Goal: Task Accomplishment & Management: Use online tool/utility

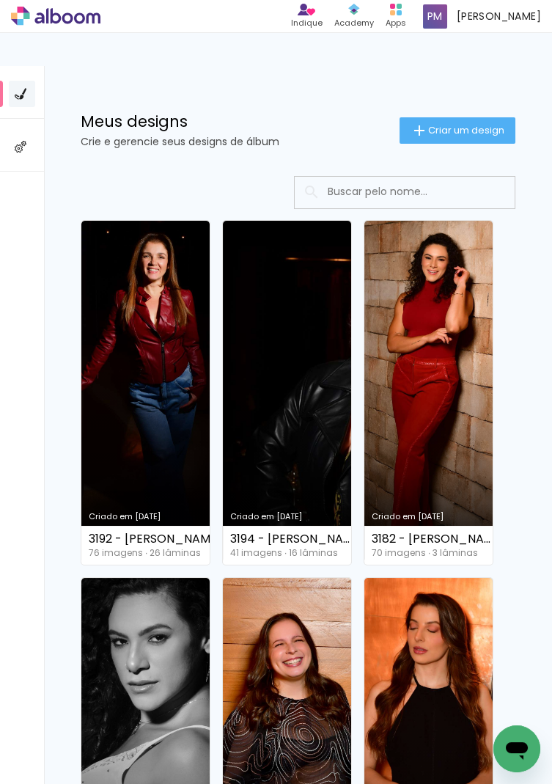
click at [161, 406] on link "Criado em [DATE]" at bounding box center [145, 393] width 128 height 344
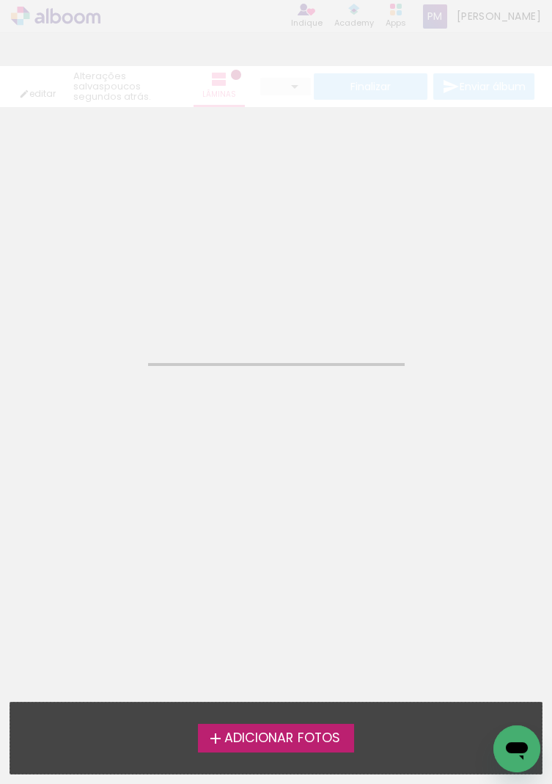
click at [320, 735] on span "Adicionar Fotos" at bounding box center [281, 738] width 115 height 13
click at [0, 0] on input "file" at bounding box center [0, 0] width 0 height 0
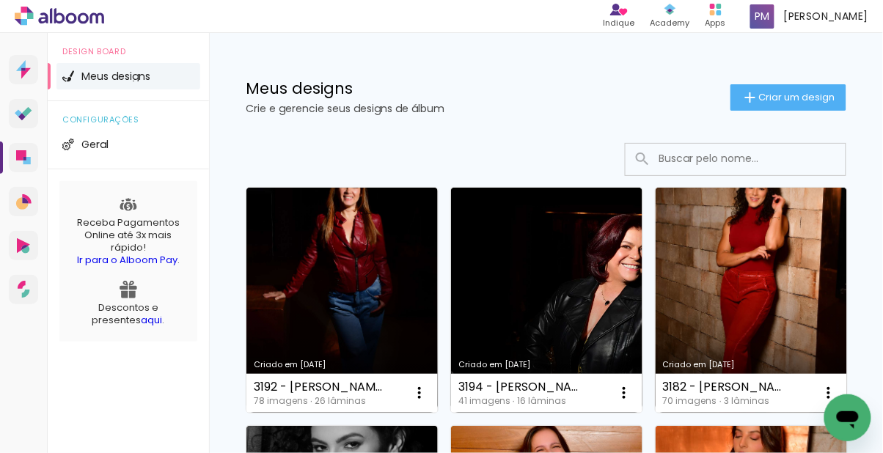
click at [796, 92] on span "Criar um design" at bounding box center [797, 97] width 76 height 10
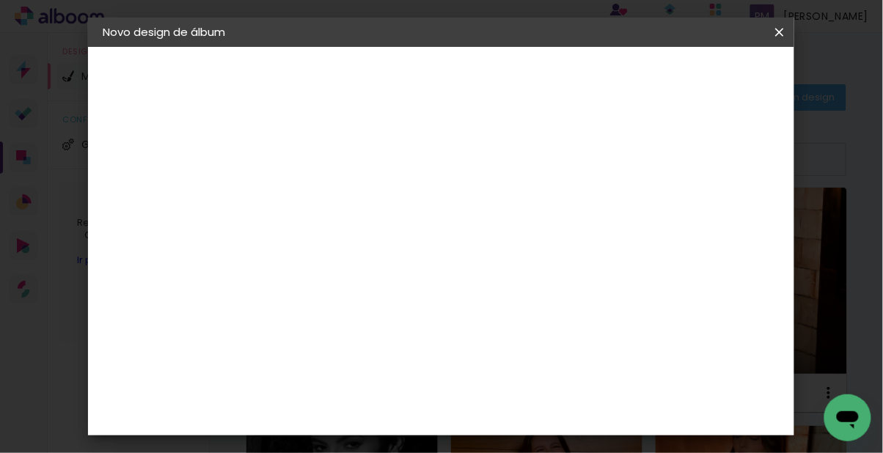
click at [342, 201] on input at bounding box center [342, 197] width 0 height 23
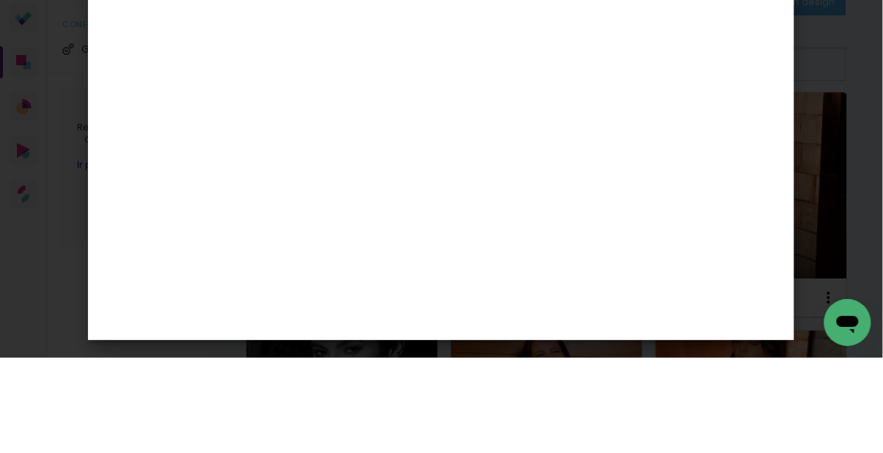
scroll to position [0, 69]
type input "3202 - [PERSON_NAME] - MINIBOOK 30 FOTOS"
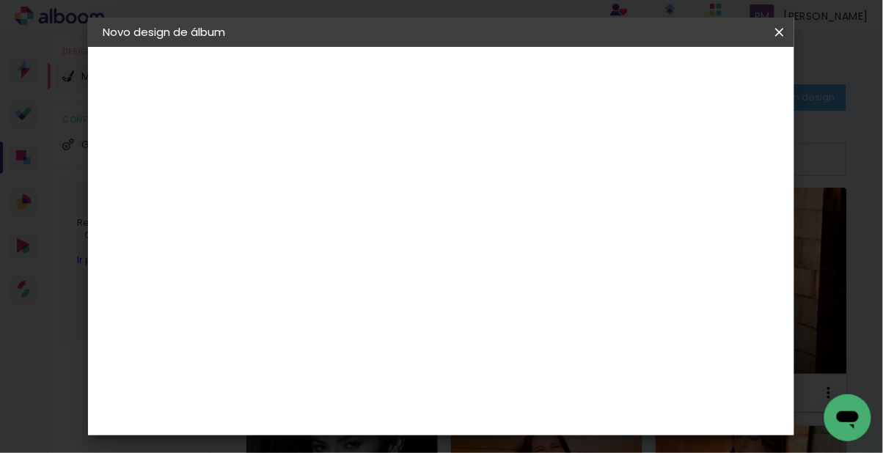
click at [493, 87] on paper-button "Avançar" at bounding box center [457, 77] width 72 height 25
click at [419, 281] on input at bounding box center [380, 279] width 148 height 18
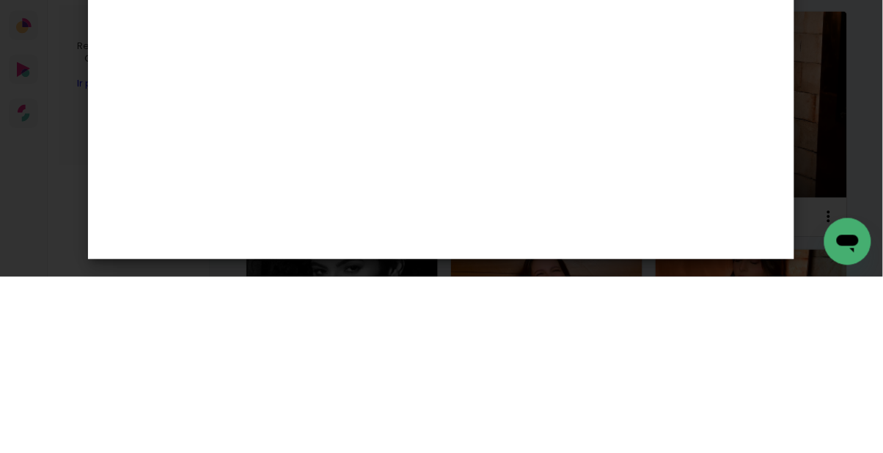
type input "foto 1"
type paper-input "foto 1"
click at [390, 323] on paper-item "Foto 15" at bounding box center [365, 334] width 129 height 38
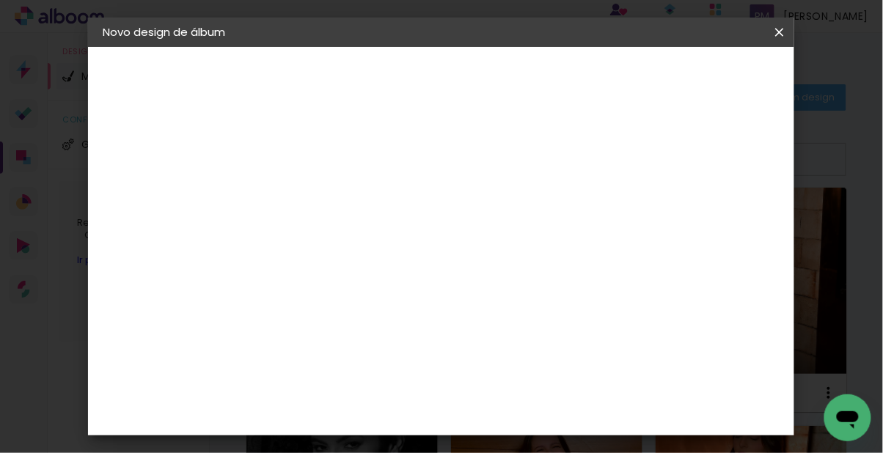
click at [0, 0] on slot "Avançar" at bounding box center [0, 0] width 0 height 0
click at [581, 70] on paper-button "Avançar" at bounding box center [546, 77] width 72 height 25
click at [0, 0] on slot "Avançar" at bounding box center [0, 0] width 0 height 0
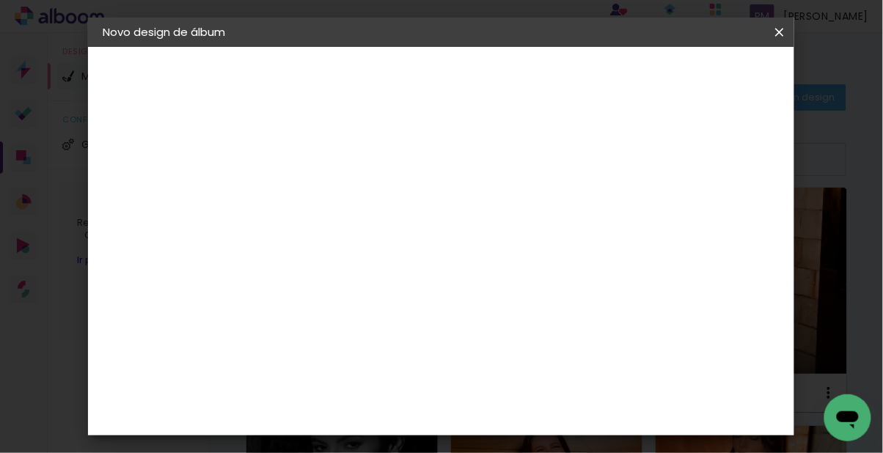
click at [535, 74] on span "Iniciar design" at bounding box center [519, 83] width 34 height 21
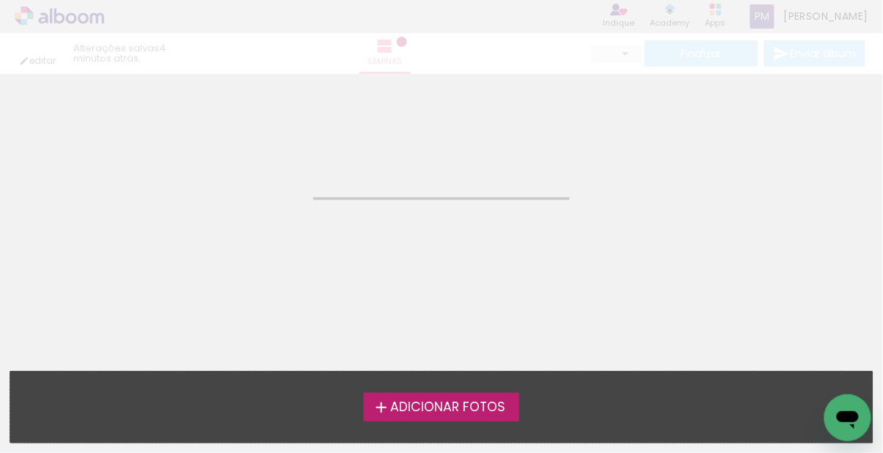
click at [475, 405] on span "Adicionar Fotos" at bounding box center [447, 407] width 115 height 13
click at [0, 0] on input "file" at bounding box center [0, 0] width 0 height 0
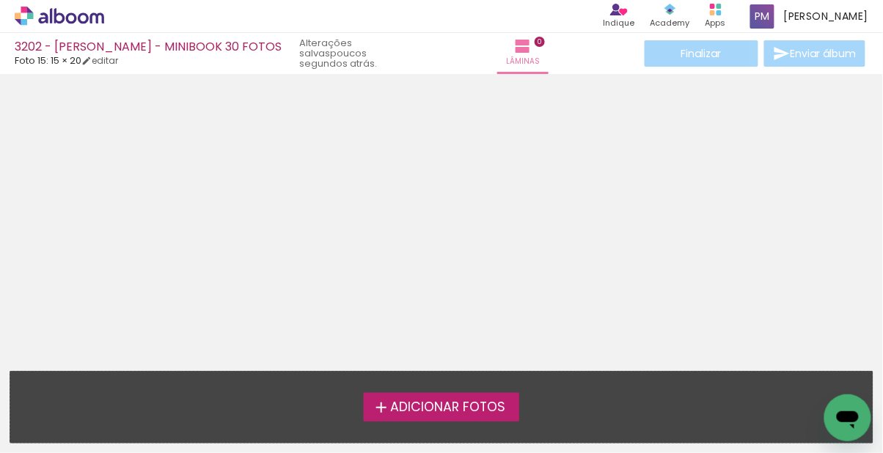
click at [488, 403] on span "Adicionar Fotos" at bounding box center [447, 407] width 115 height 13
click at [0, 0] on input "file" at bounding box center [0, 0] width 0 height 0
click at [489, 413] on span "Adicionar Fotos" at bounding box center [447, 407] width 115 height 13
click at [0, 0] on input "file" at bounding box center [0, 0] width 0 height 0
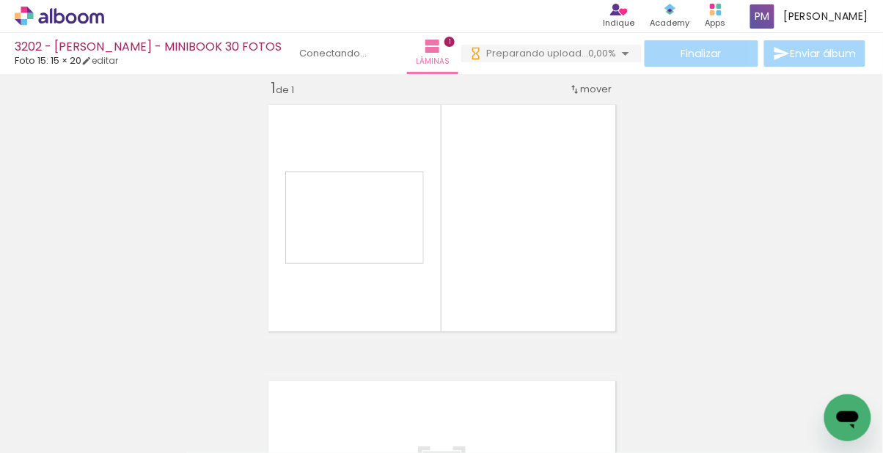
scroll to position [18, 0]
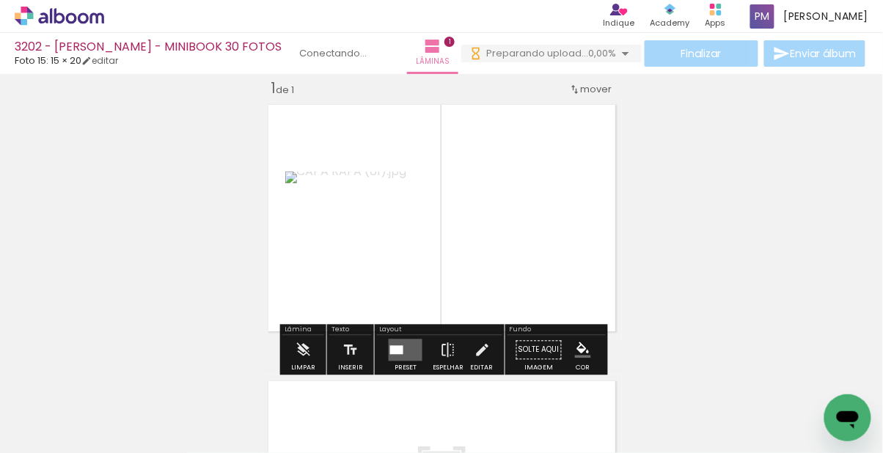
click at [0, 0] on div "Confirmar Cancelar" at bounding box center [0, 0] width 0 height 0
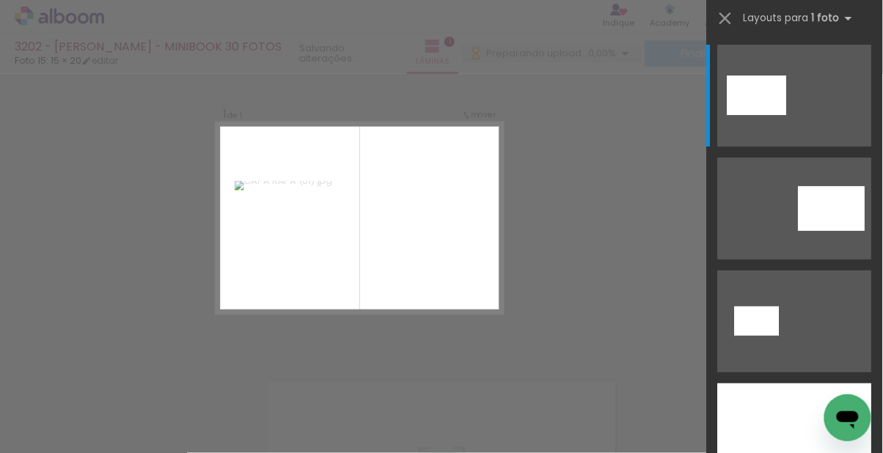
scroll to position [0, 0]
click at [763, 410] on div at bounding box center [795, 434] width 154 height 102
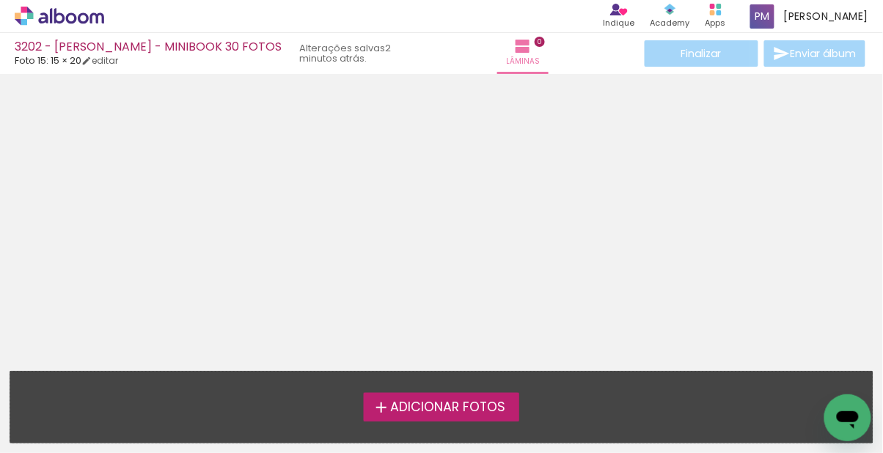
click at [433, 414] on span "Adicionar Fotos" at bounding box center [447, 407] width 115 height 13
click at [0, 0] on input "file" at bounding box center [0, 0] width 0 height 0
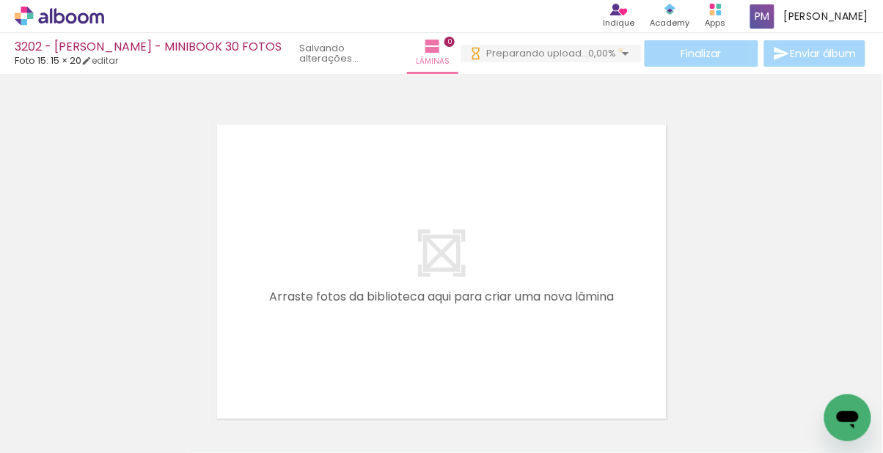
click at [634, 50] on iron-icon at bounding box center [626, 54] width 18 height 18
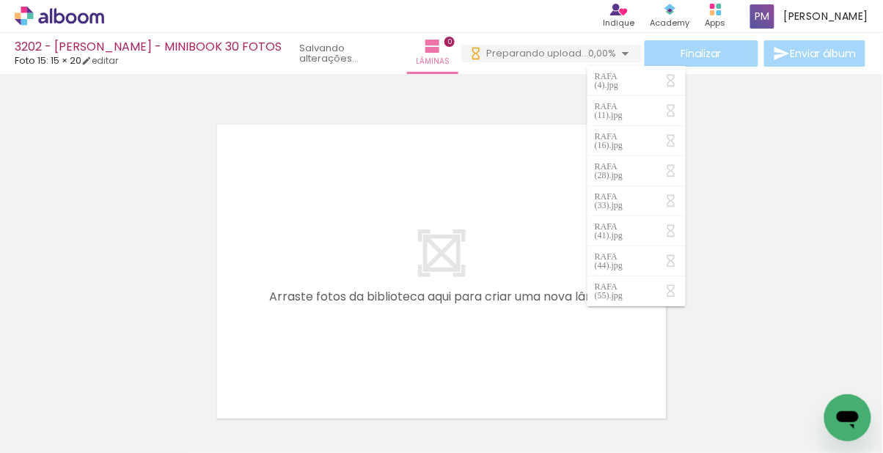
click at [765, 180] on div at bounding box center [441, 253] width 883 height 348
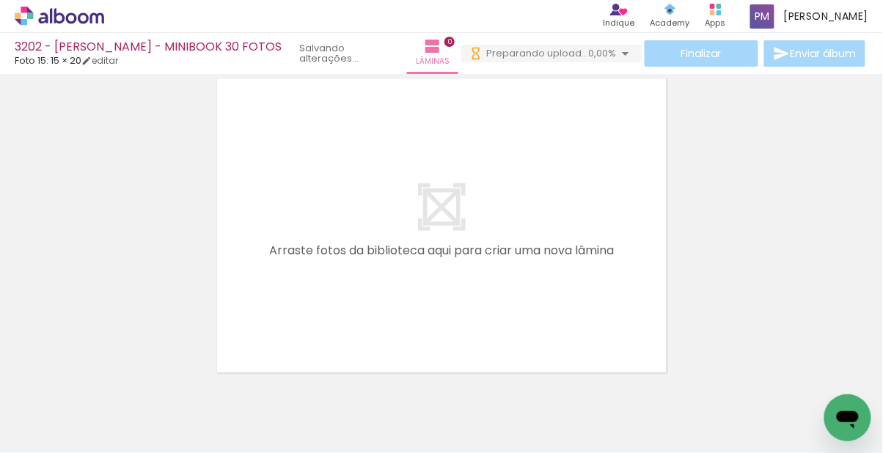
click at [56, 441] on span "Adicionar Fotos" at bounding box center [52, 433] width 44 height 16
click at [0, 0] on input "file" at bounding box center [0, 0] width 0 height 0
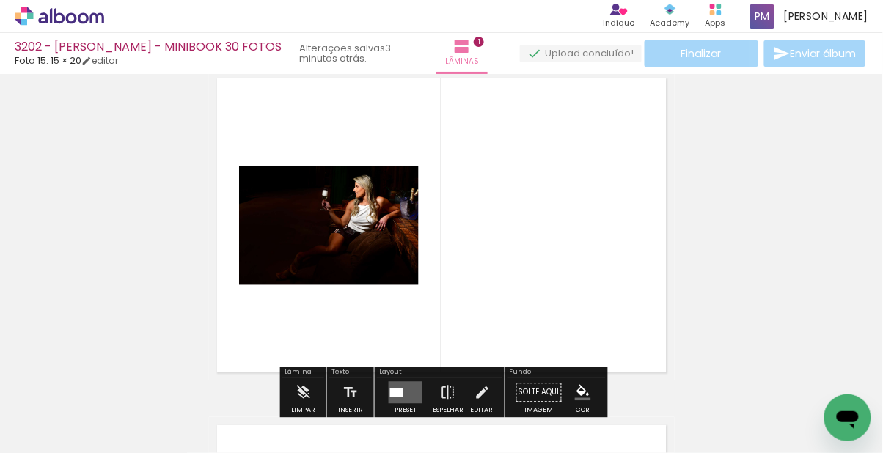
scroll to position [18, 0]
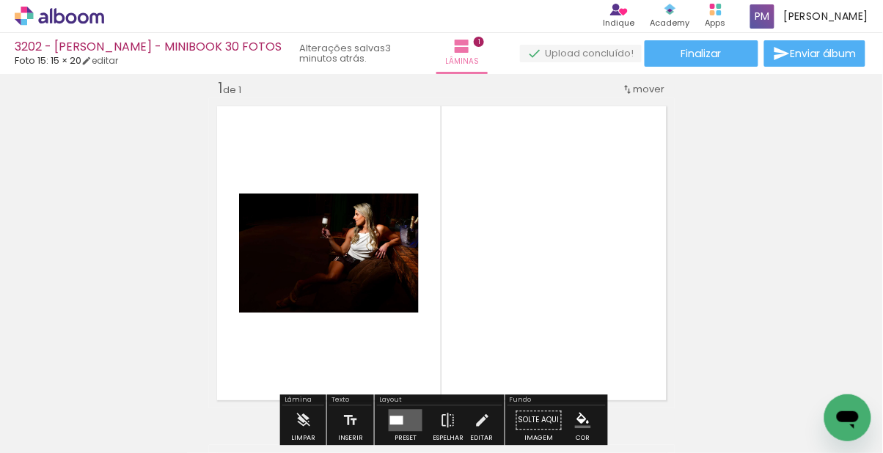
click at [0, 0] on div "Confirmar Cancelar" at bounding box center [0, 0] width 0 height 0
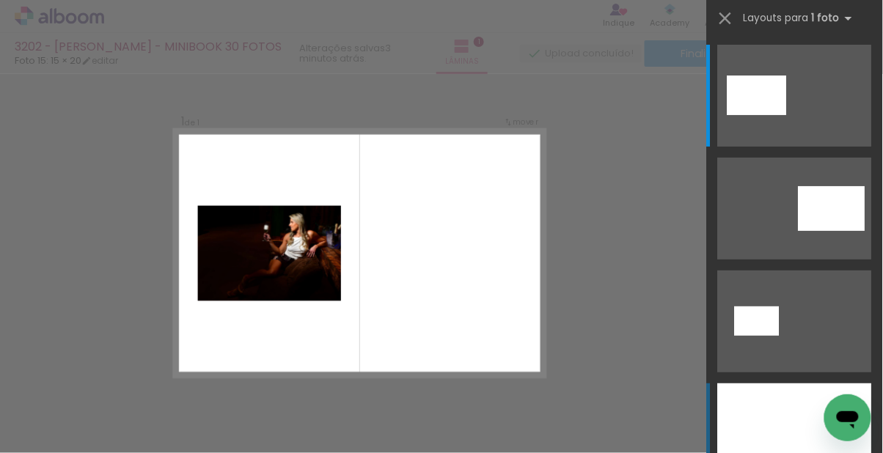
click at [757, 417] on div at bounding box center [795, 434] width 154 height 102
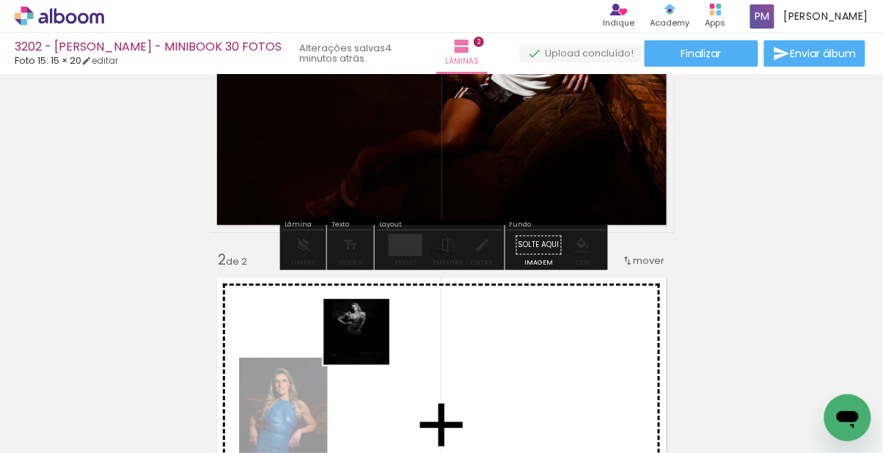
scroll to position [365, 0]
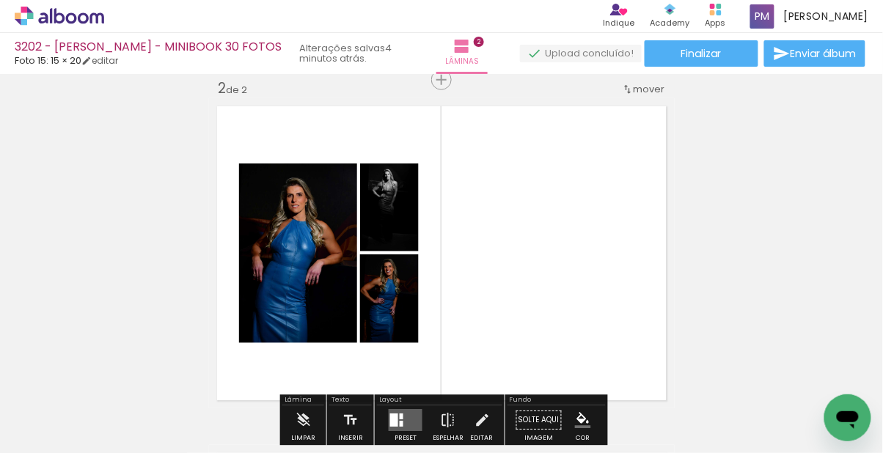
click at [0, 0] on div "Confirmar Cancelar" at bounding box center [0, 0] width 0 height 0
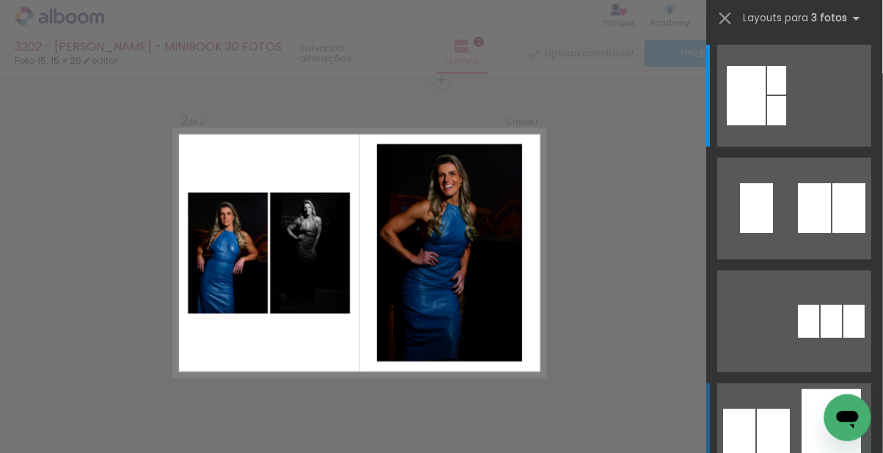
click at [798, 425] on quentale-layouter at bounding box center [795, 434] width 154 height 102
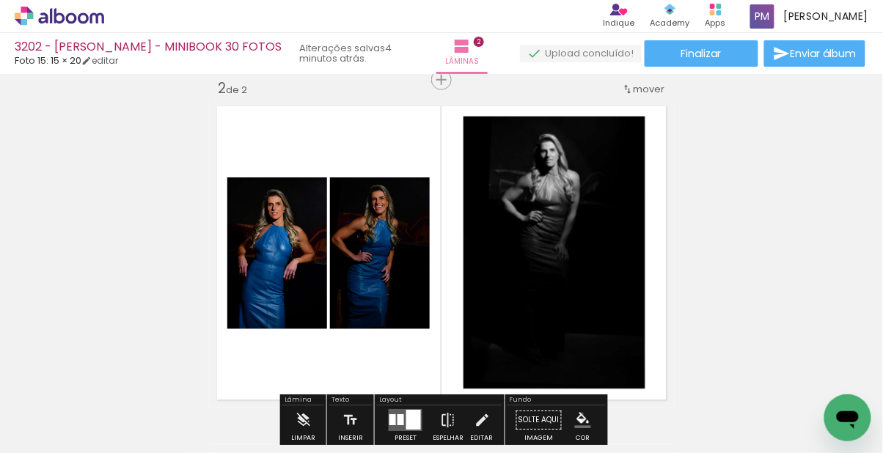
click at [575, 414] on iron-icon "color picker" at bounding box center [583, 421] width 16 height 16
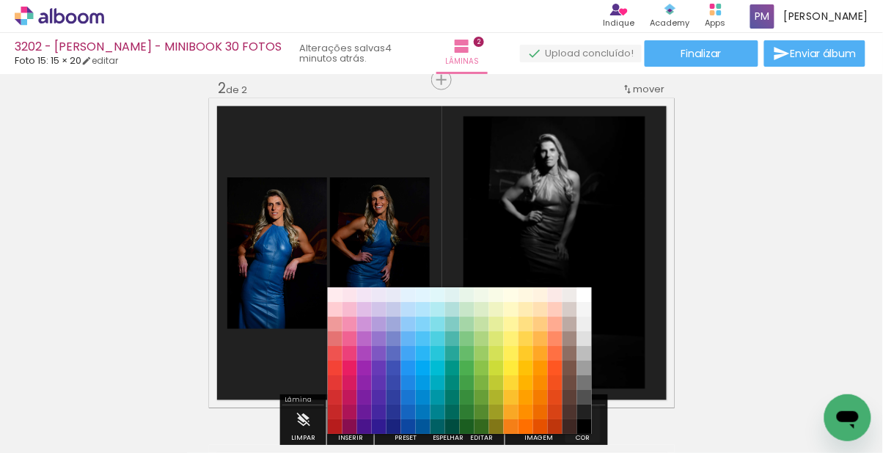
click at [579, 417] on iron-icon "color picker" at bounding box center [583, 421] width 16 height 16
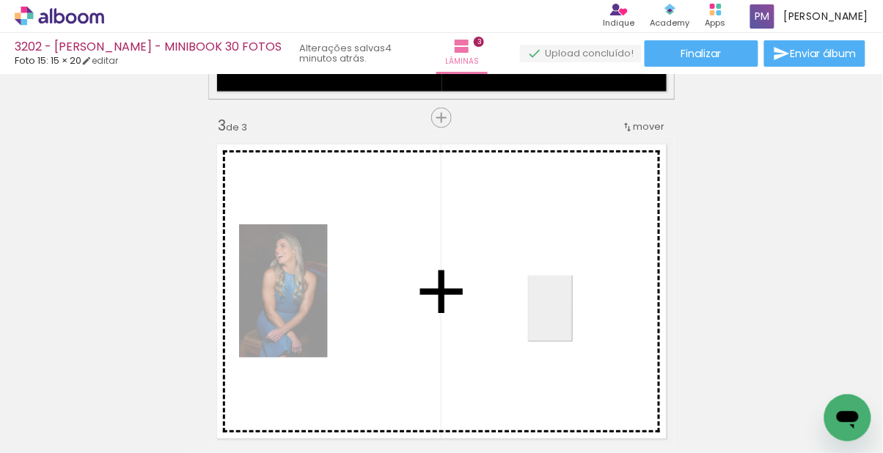
scroll to position [712, 0]
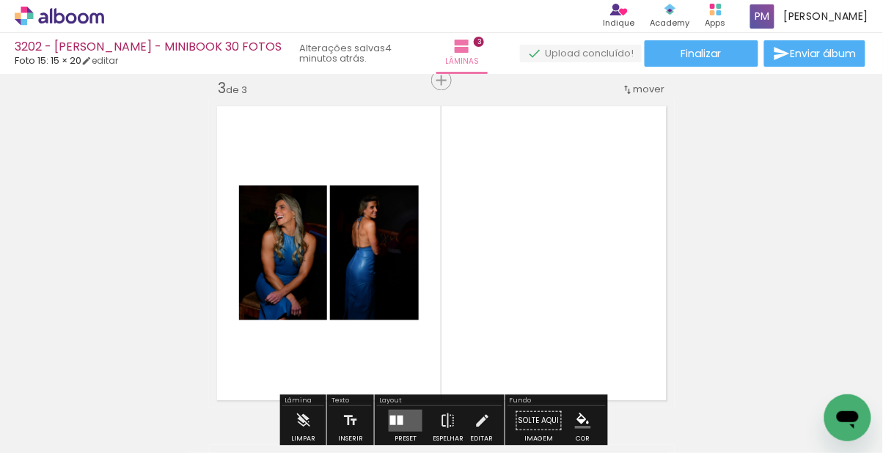
click at [0, 0] on div "Confirmar Cancelar" at bounding box center [0, 0] width 0 height 0
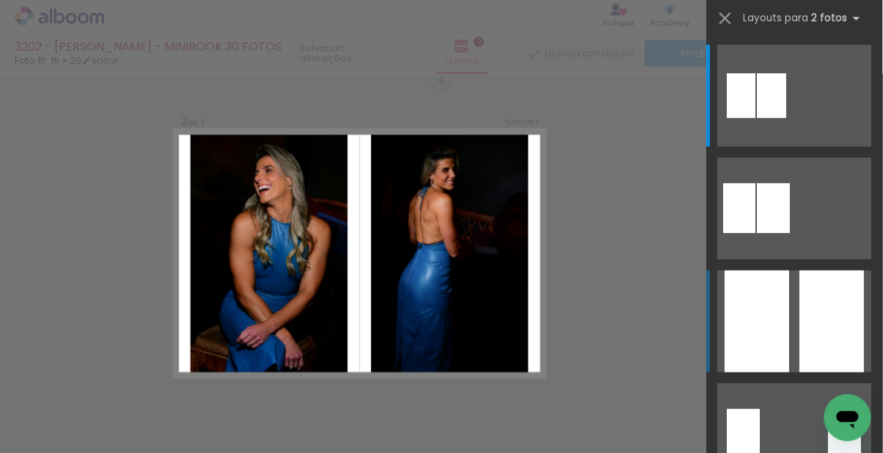
click at [796, 327] on quentale-layouter at bounding box center [795, 322] width 154 height 102
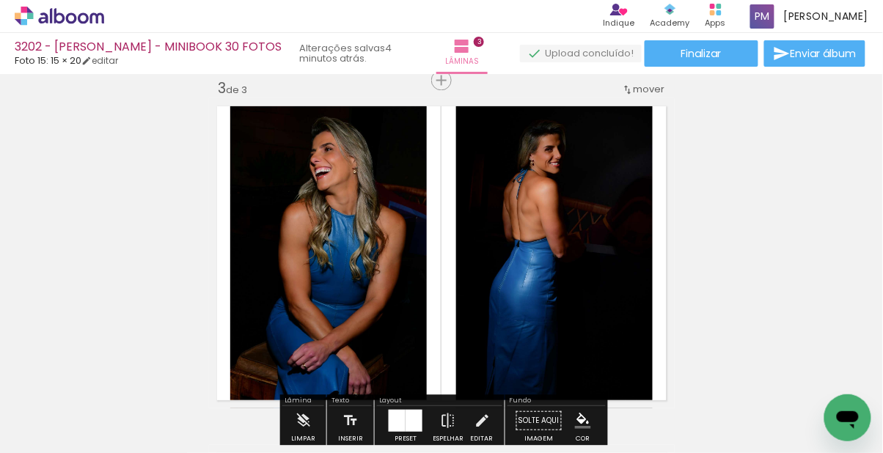
click at [575, 423] on iron-icon "color picker" at bounding box center [583, 421] width 16 height 16
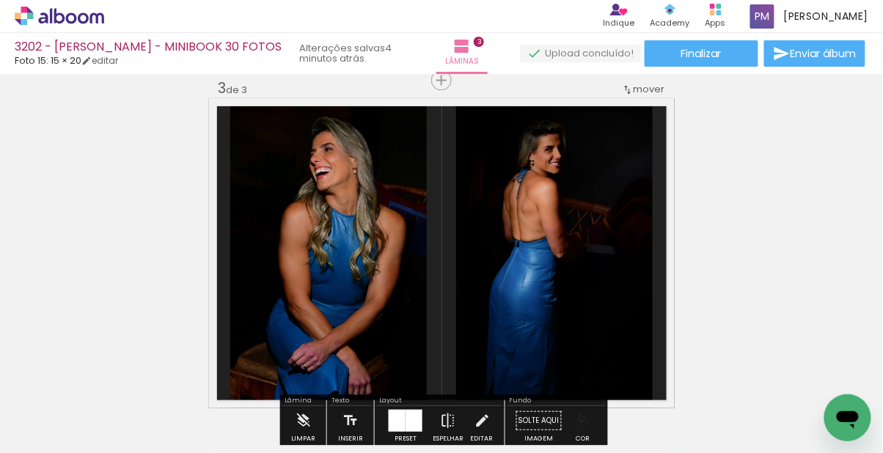
click at [580, 416] on iron-icon "color picker" at bounding box center [583, 421] width 16 height 16
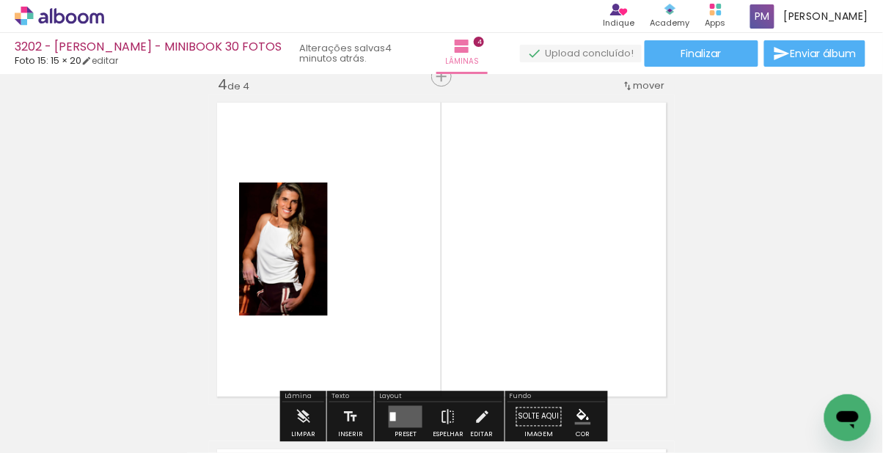
scroll to position [1059, 0]
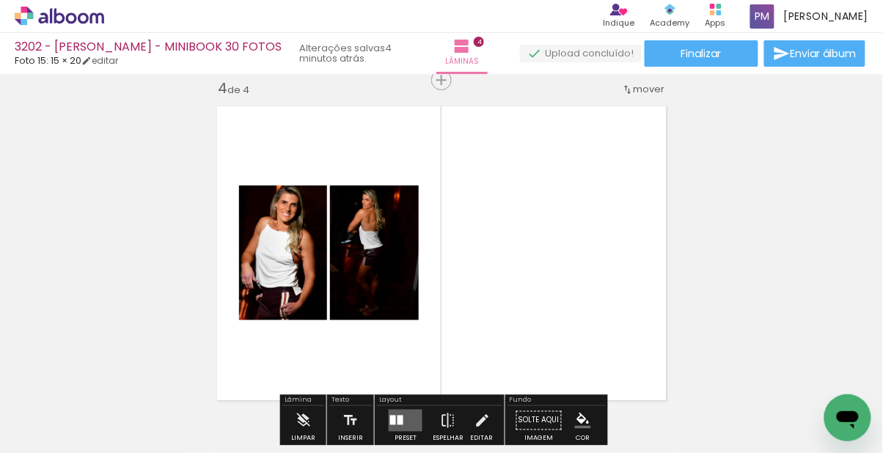
click at [0, 0] on div "Confirmar Cancelar" at bounding box center [0, 0] width 0 height 0
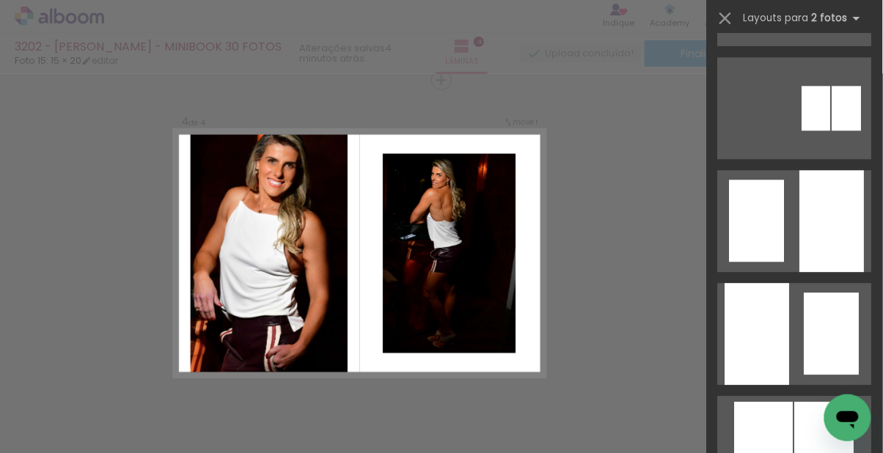
scroll to position [779, 0]
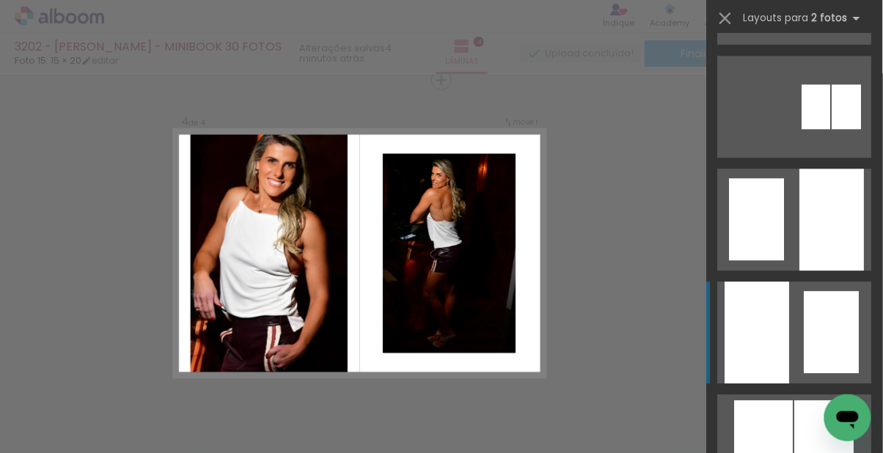
click at [779, 335] on div at bounding box center [757, 333] width 65 height 102
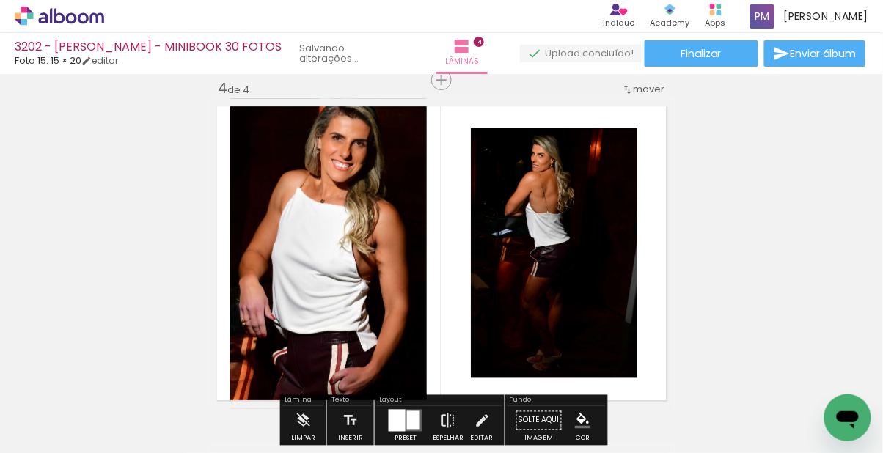
click at [0, 0] on div "Confirmar Cancelar" at bounding box center [0, 0] width 0 height 0
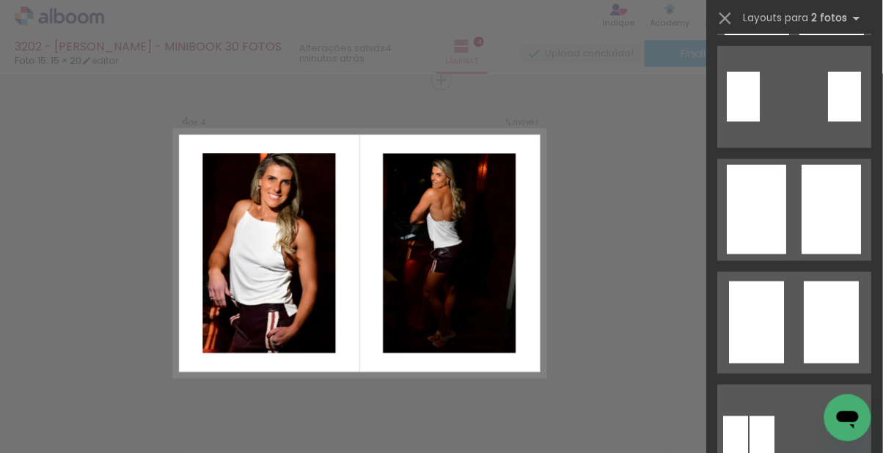
scroll to position [337, 0]
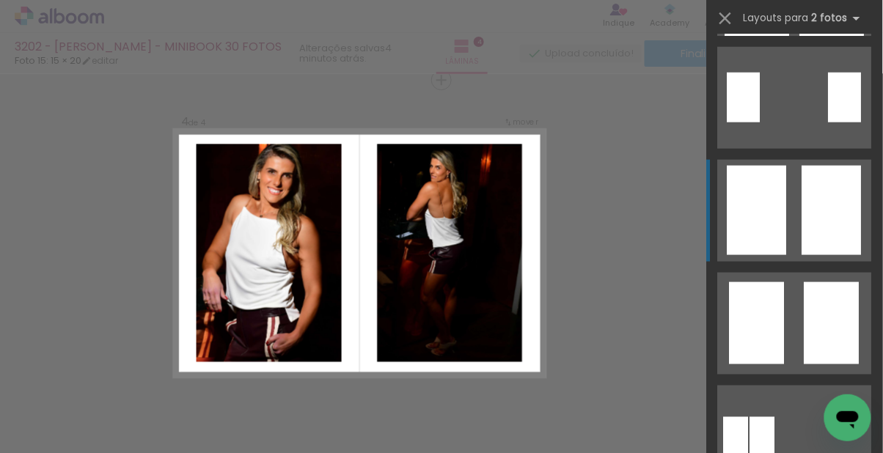
click at [802, 184] on quentale-layouter at bounding box center [795, 211] width 154 height 102
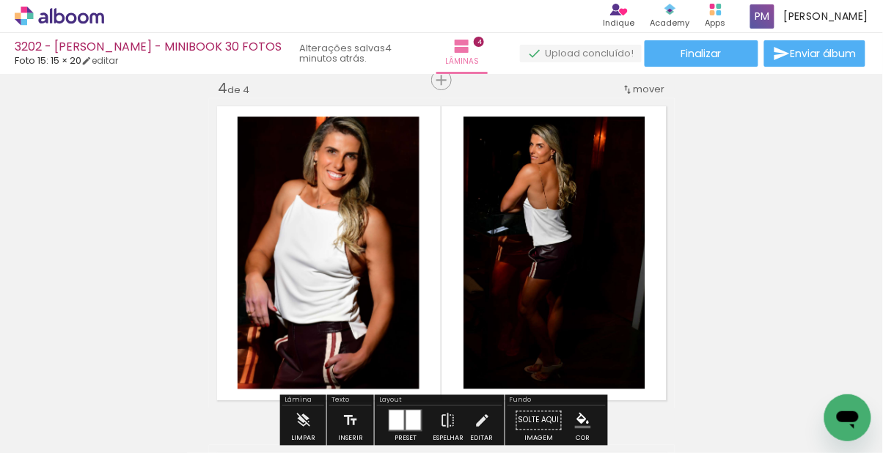
click at [575, 420] on iron-icon "color picker" at bounding box center [583, 421] width 16 height 16
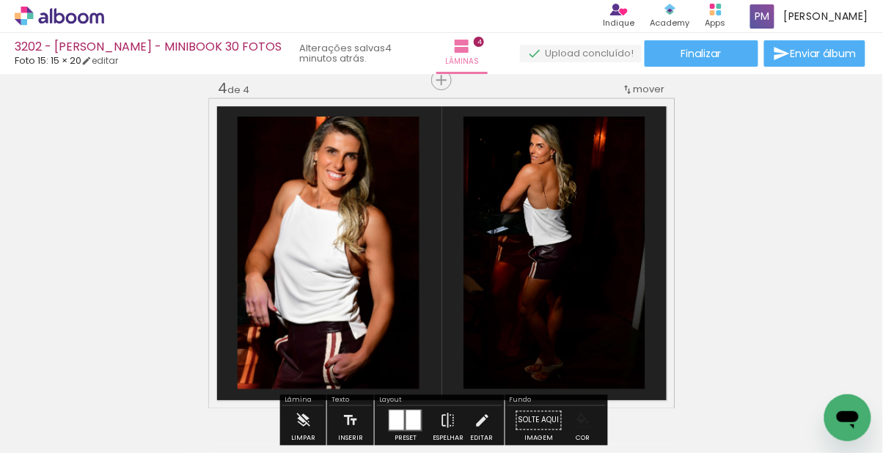
click at [581, 418] on iron-icon "color picker" at bounding box center [583, 421] width 16 height 16
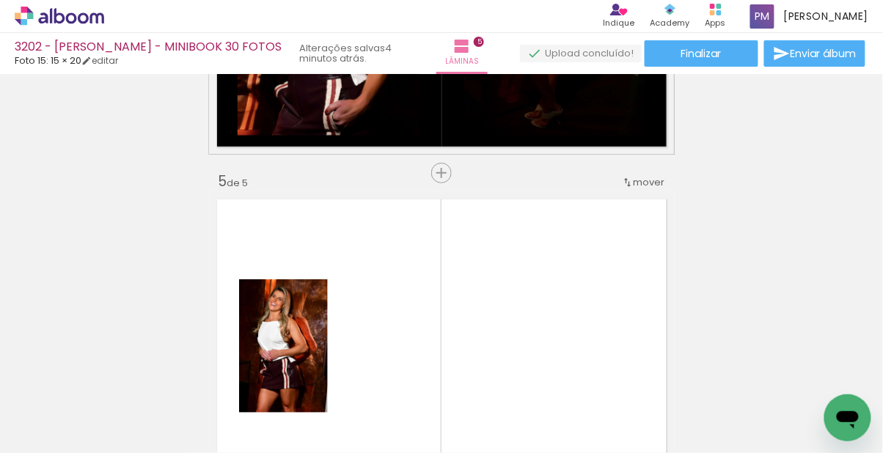
scroll to position [1406, 0]
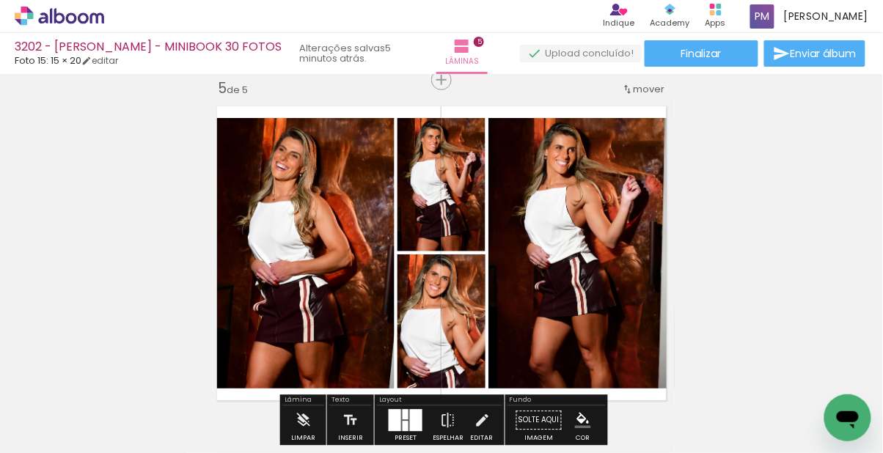
click at [584, 418] on iron-icon "color picker" at bounding box center [583, 421] width 16 height 16
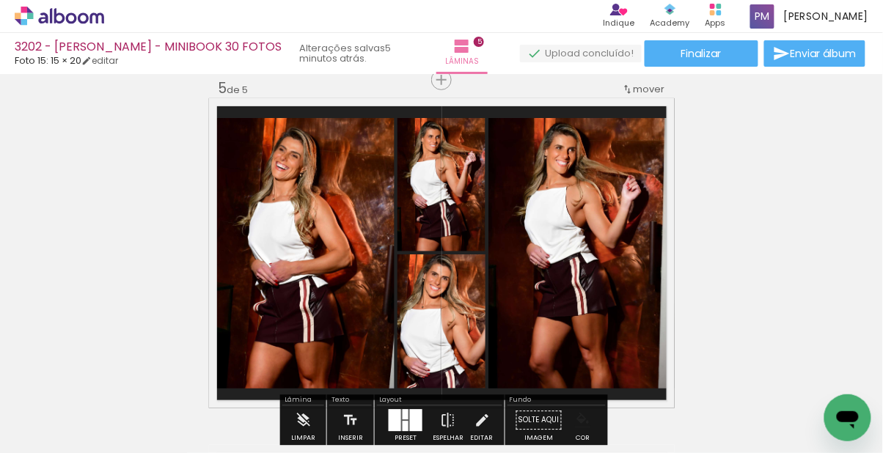
click at [579, 418] on iron-icon "color picker" at bounding box center [583, 421] width 16 height 16
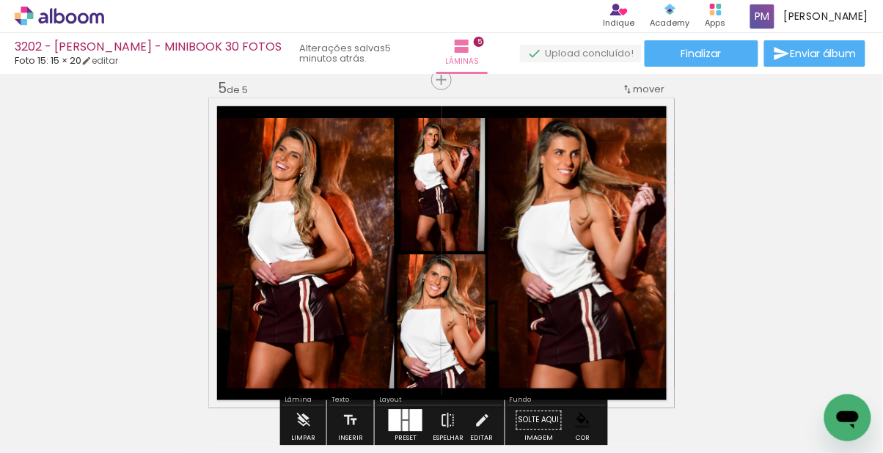
click at [451, 349] on div at bounding box center [441, 321] width 89 height 134
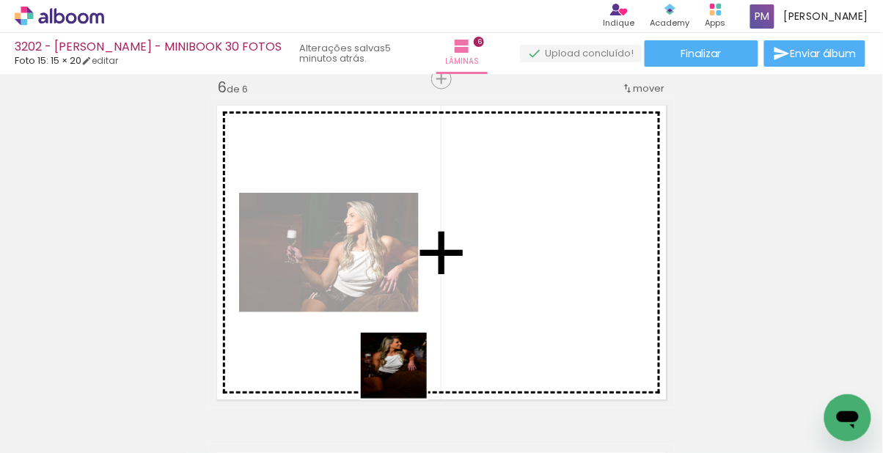
scroll to position [1752, 0]
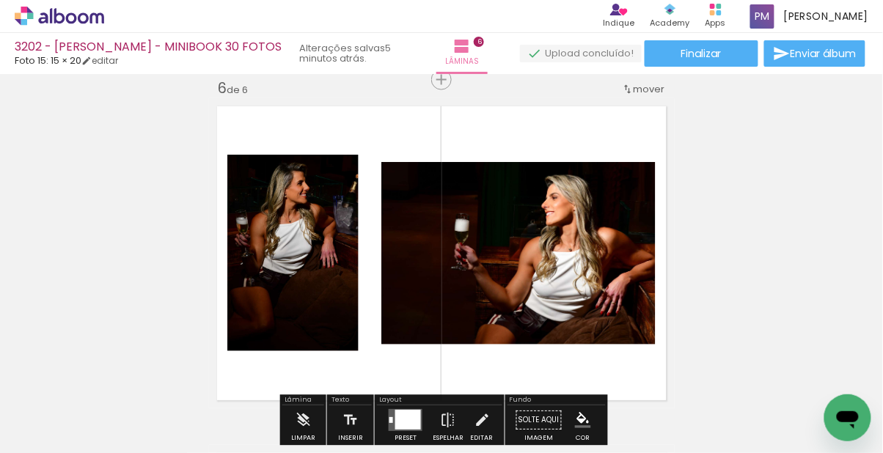
click at [0, 0] on div "Confirmar Cancelar" at bounding box center [0, 0] width 0 height 0
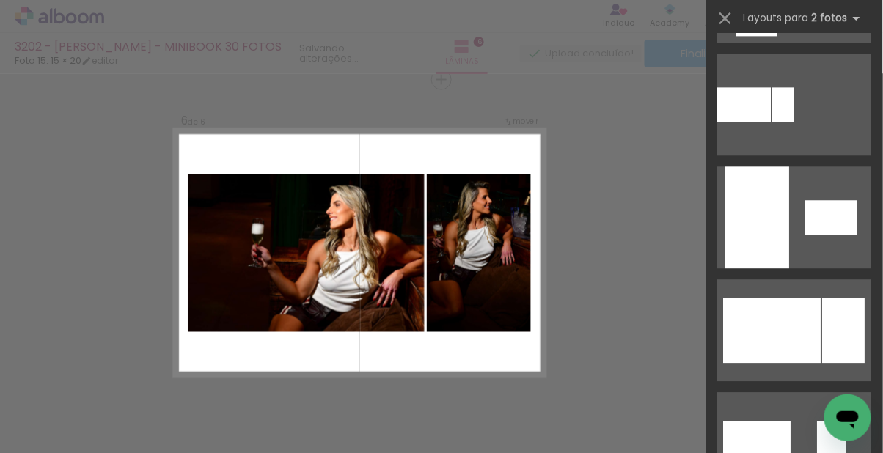
scroll to position [782, 0]
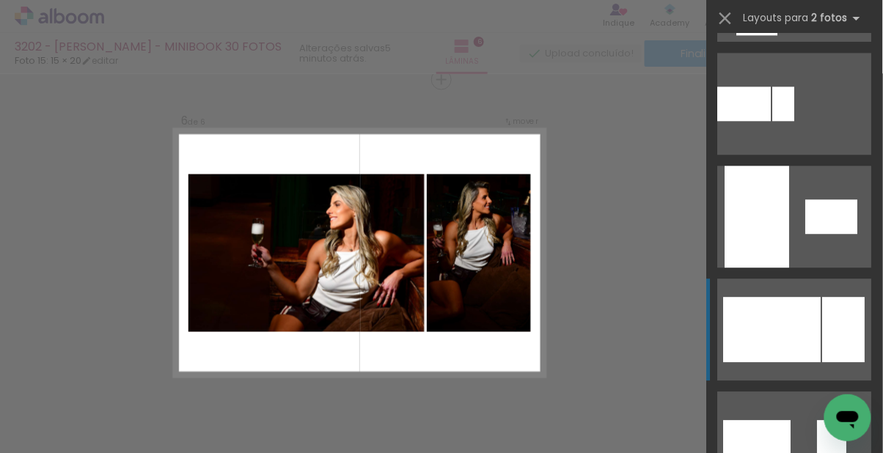
click at [810, 317] on div at bounding box center [773, 329] width 98 height 65
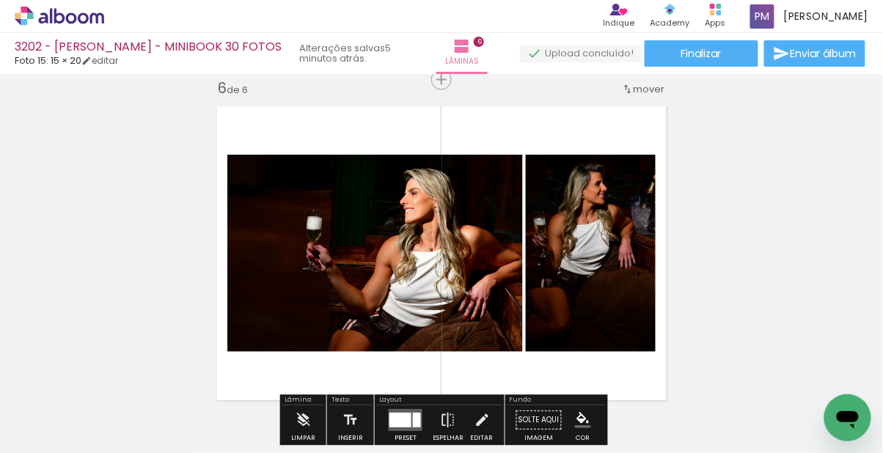
click at [569, 417] on paper-menu-button "#ffebee #ffcdd2 #ef9a9a #e57373 #ef5350 #f44336 #e53935 #d32f2f #c62828 #b71c1c…" at bounding box center [583, 421] width 28 height 28
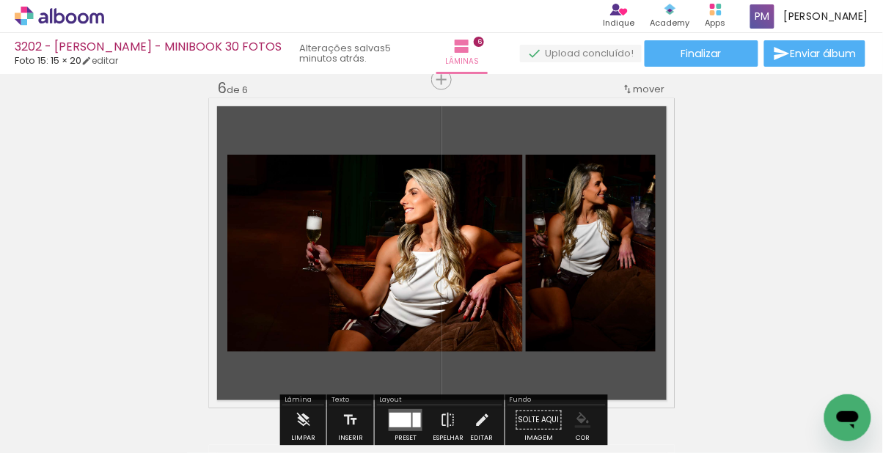
click at [576, 416] on iron-icon "color picker" at bounding box center [583, 421] width 16 height 16
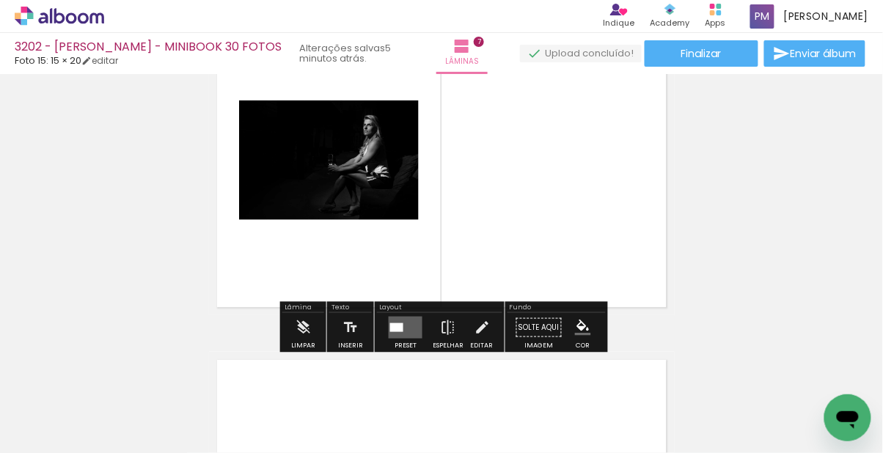
scroll to position [2193, 0]
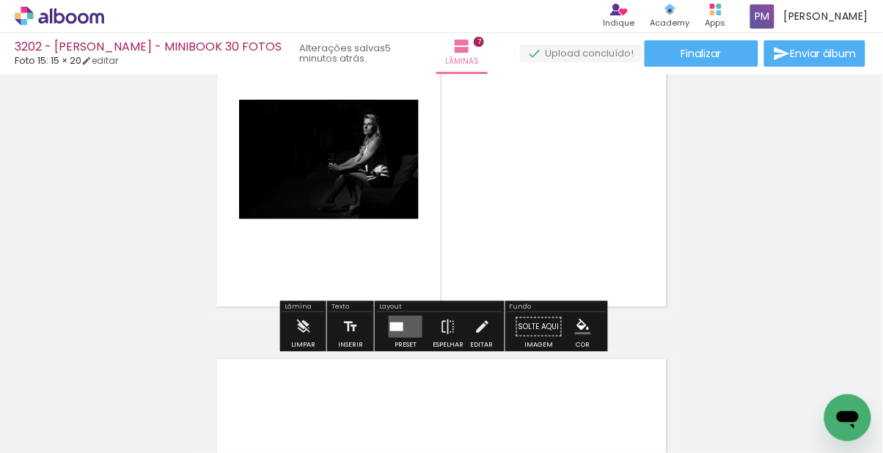
click at [0, 0] on div "Confirmar Cancelar" at bounding box center [0, 0] width 0 height 0
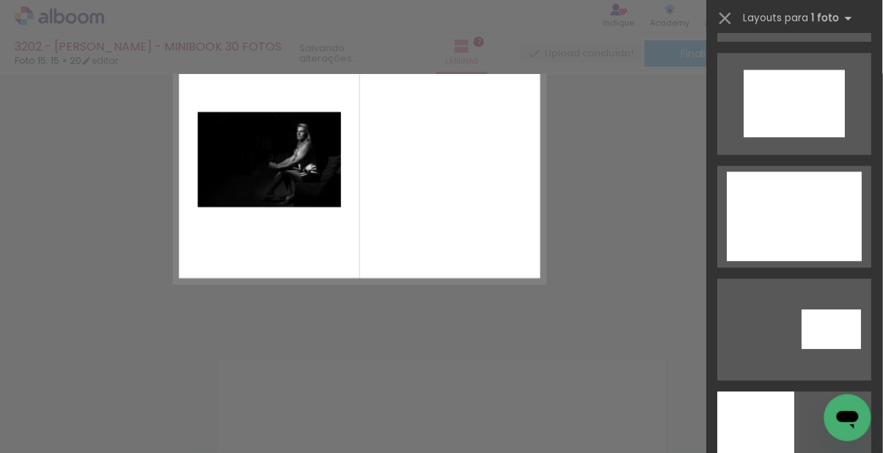
scroll to position [0, 0]
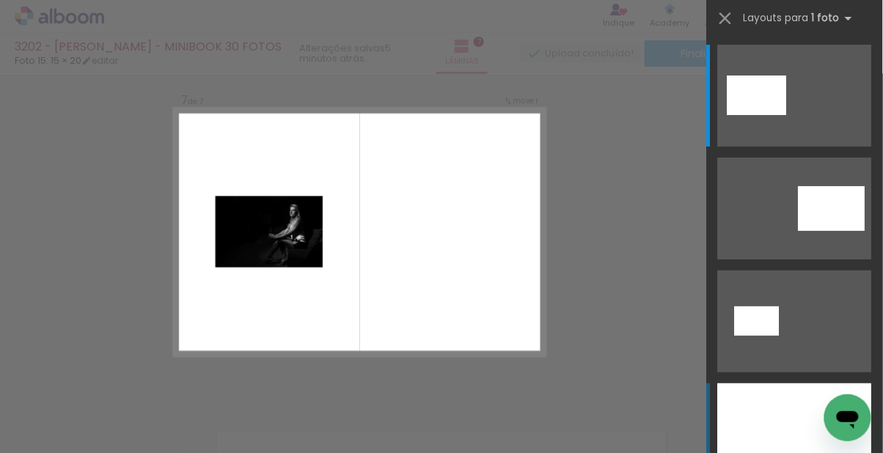
click at [796, 418] on div at bounding box center [795, 434] width 154 height 102
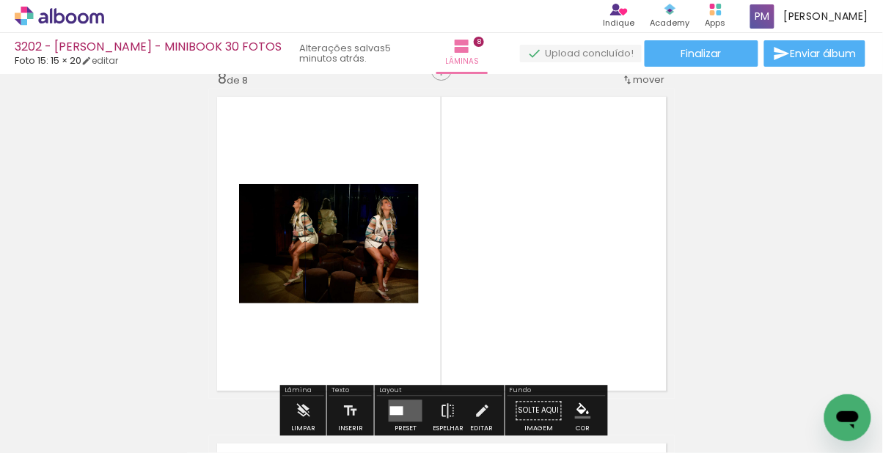
scroll to position [2446, 0]
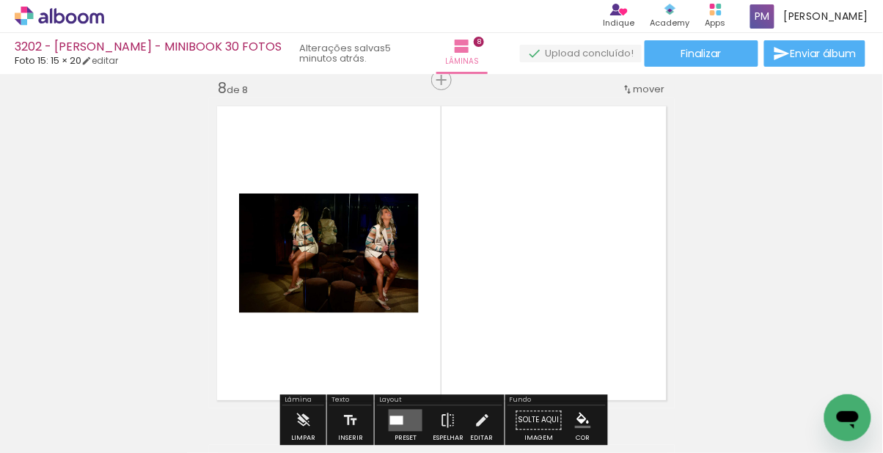
click at [0, 0] on div "Confirmar Cancelar" at bounding box center [0, 0] width 0 height 0
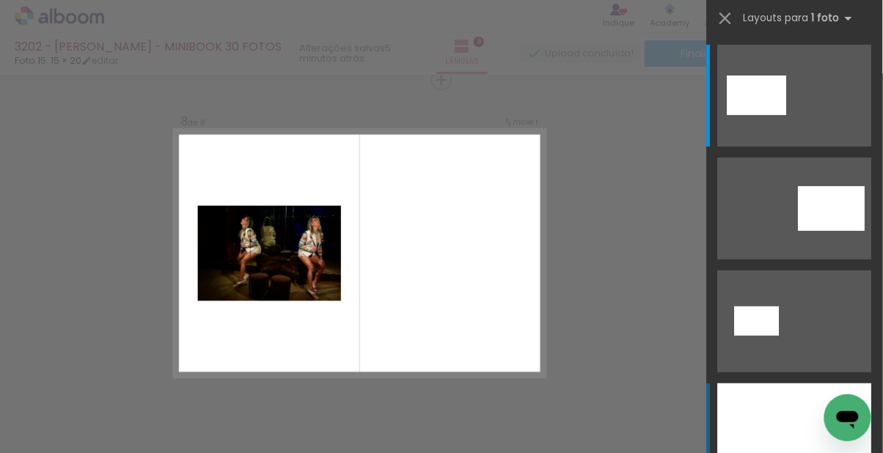
click at [774, 425] on div at bounding box center [795, 434] width 154 height 102
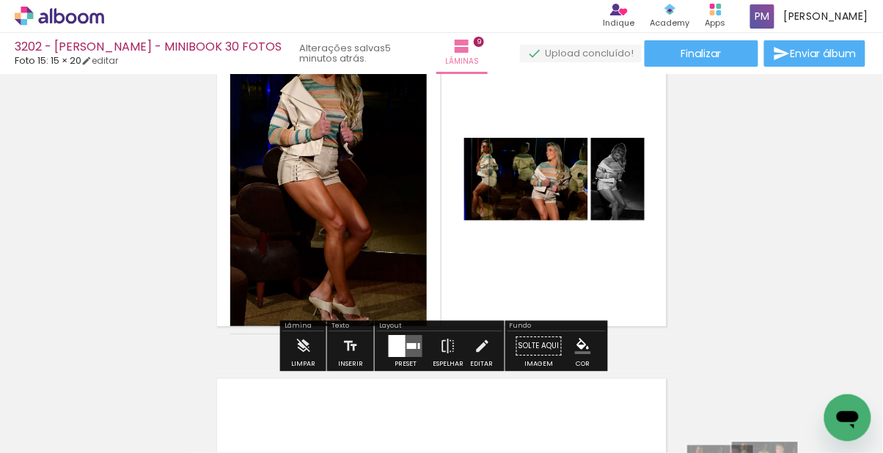
scroll to position [2866, 0]
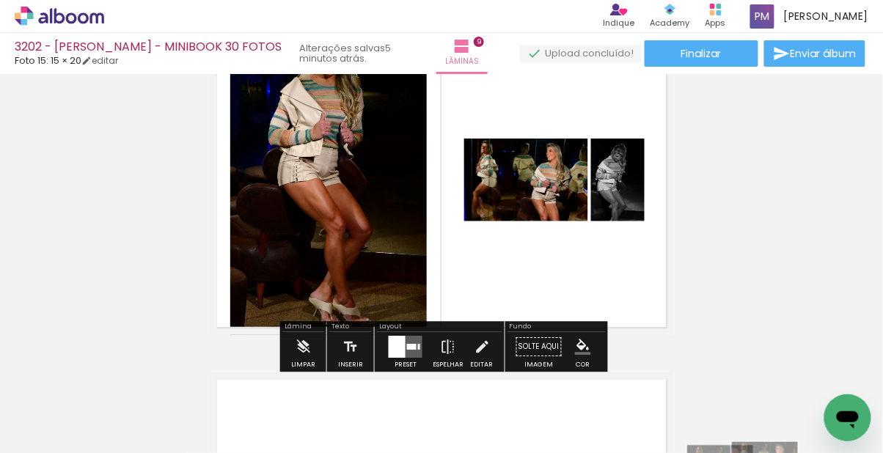
click at [0, 0] on div "Confirmar Cancelar" at bounding box center [0, 0] width 0 height 0
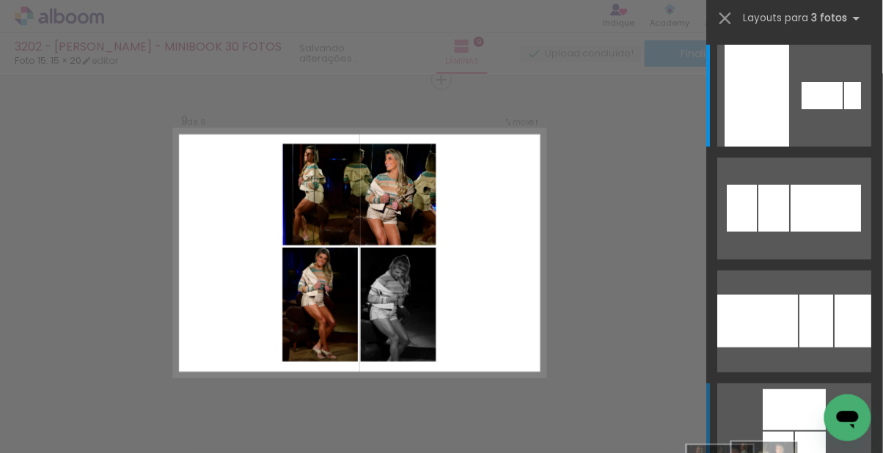
scroll to position [180, 0]
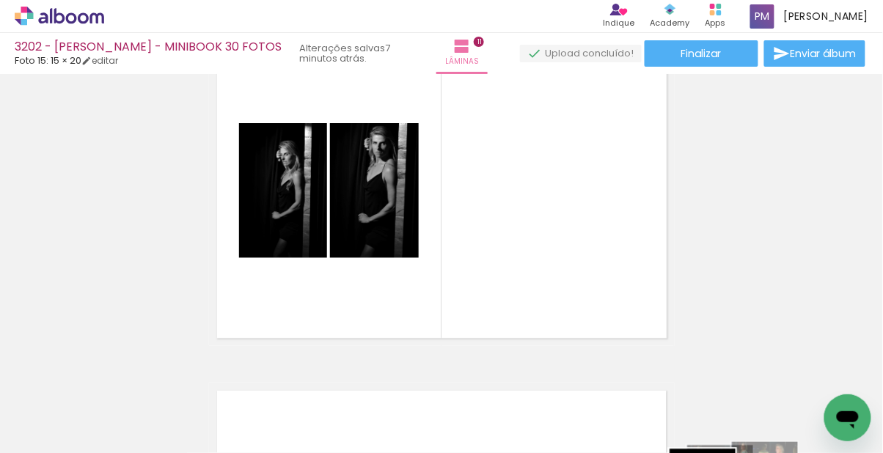
scroll to position [3522, 0]
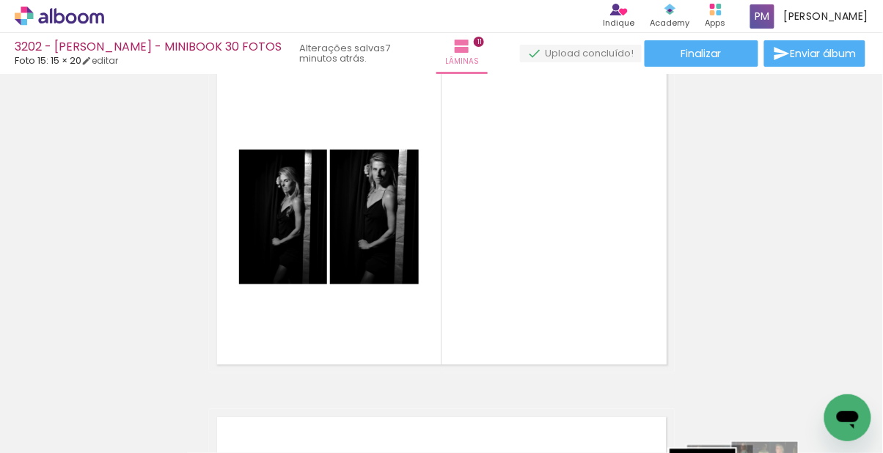
click at [120, 452] on iron-horizontal-list at bounding box center [105, 407] width 29 height 92
click at [762, 446] on quentale-thumb at bounding box center [765, 403] width 82 height 84
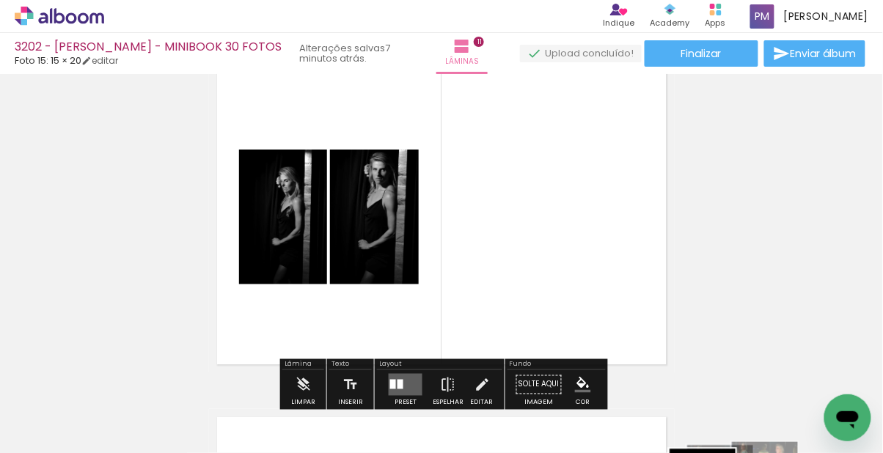
click at [0, 0] on div "Confirmar Cancelar" at bounding box center [0, 0] width 0 height 0
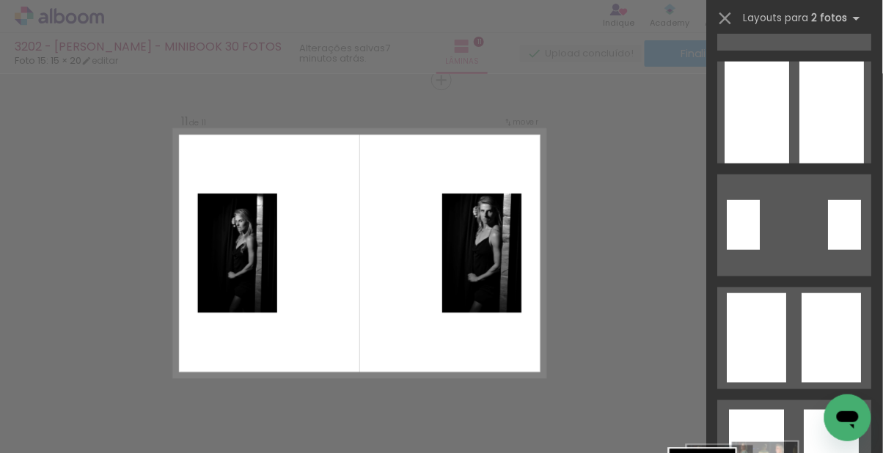
scroll to position [216, 0]
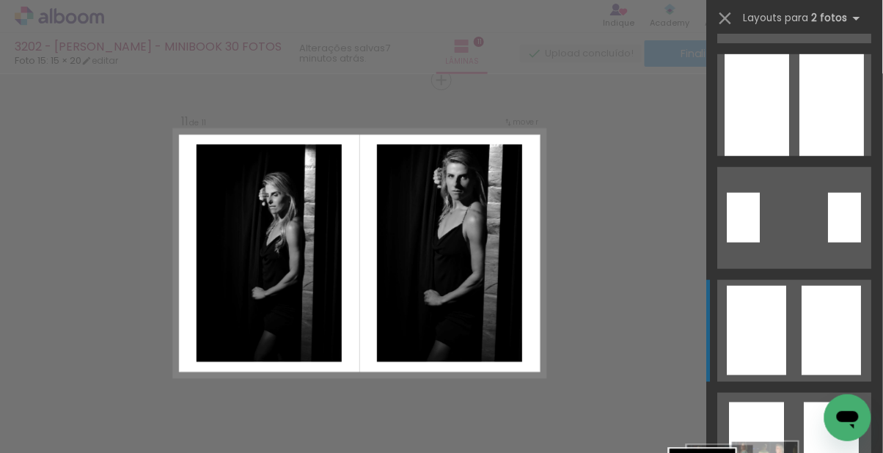
click at [789, 339] on quentale-layouter at bounding box center [795, 331] width 154 height 102
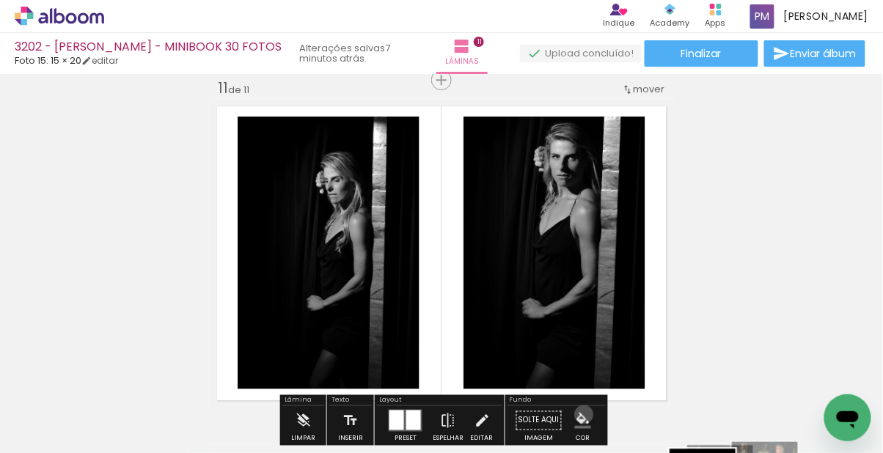
click at [578, 414] on iron-icon "color picker" at bounding box center [583, 421] width 16 height 16
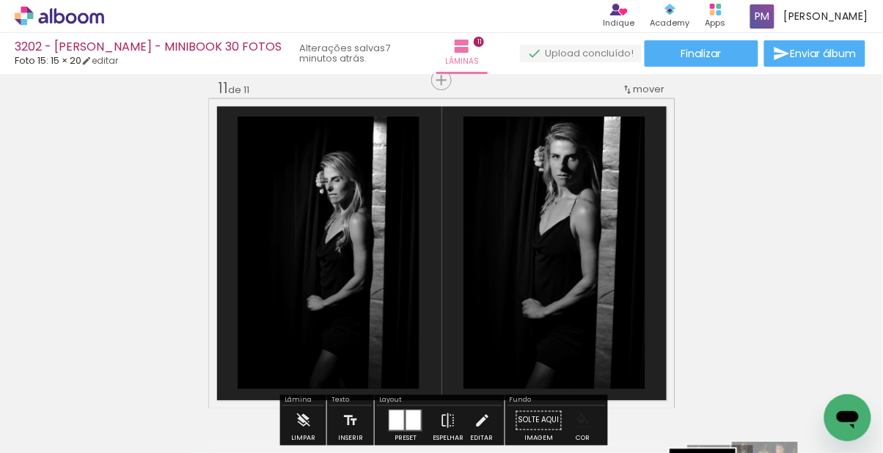
click at [580, 419] on iron-icon "color picker" at bounding box center [583, 421] width 16 height 16
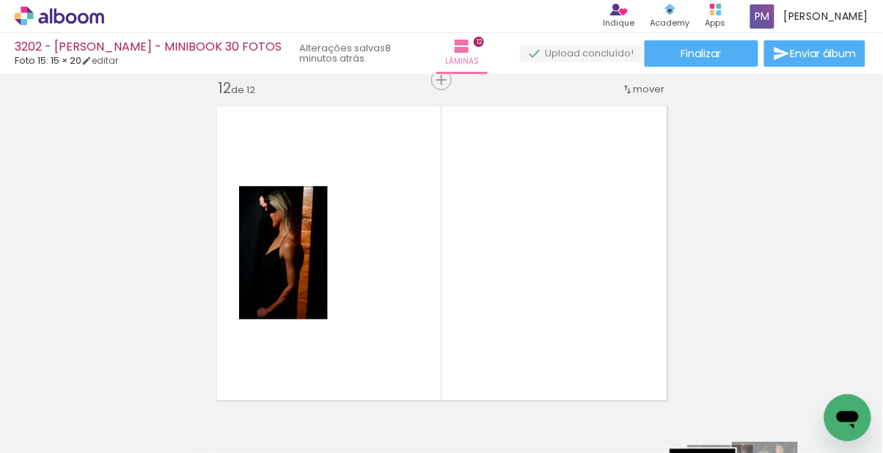
scroll to position [0, 1716]
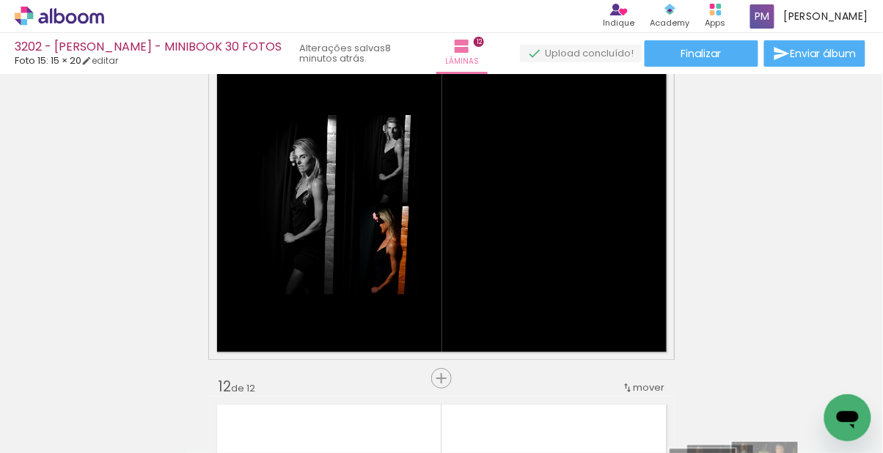
scroll to position [3514, 0]
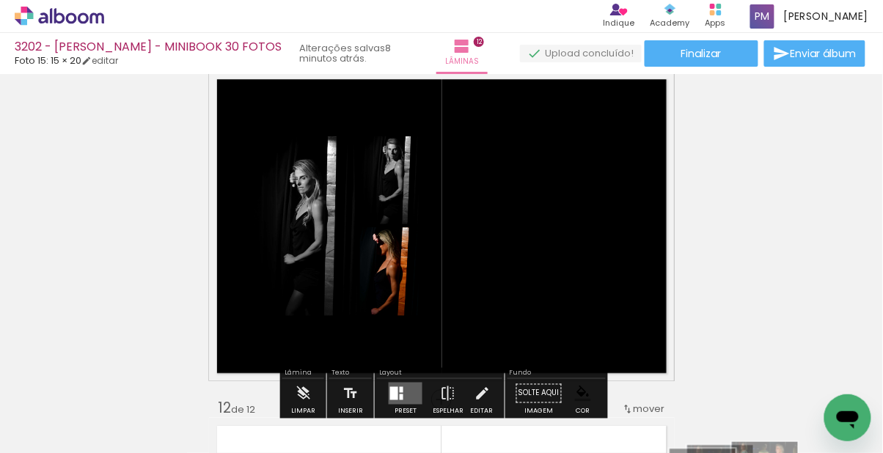
click at [0, 0] on div "Confirmar Cancelar" at bounding box center [0, 0] width 0 height 0
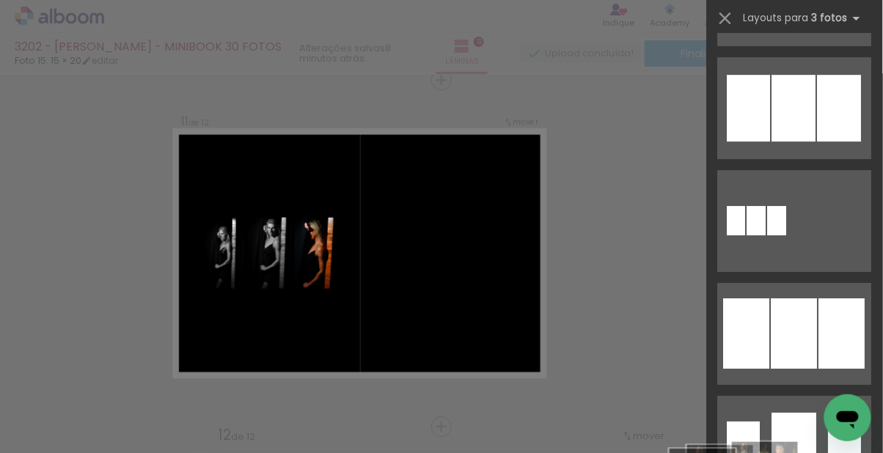
scroll to position [1007, 0]
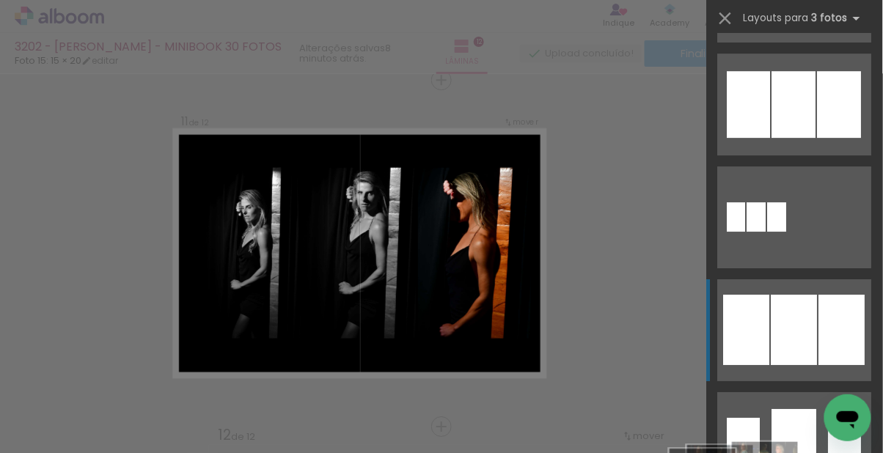
click at [796, 326] on div at bounding box center [794, 330] width 46 height 70
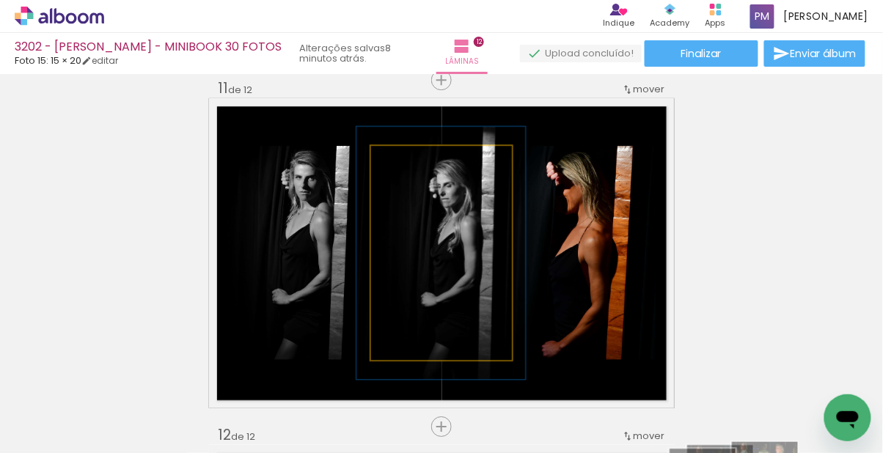
type paper-slider "118"
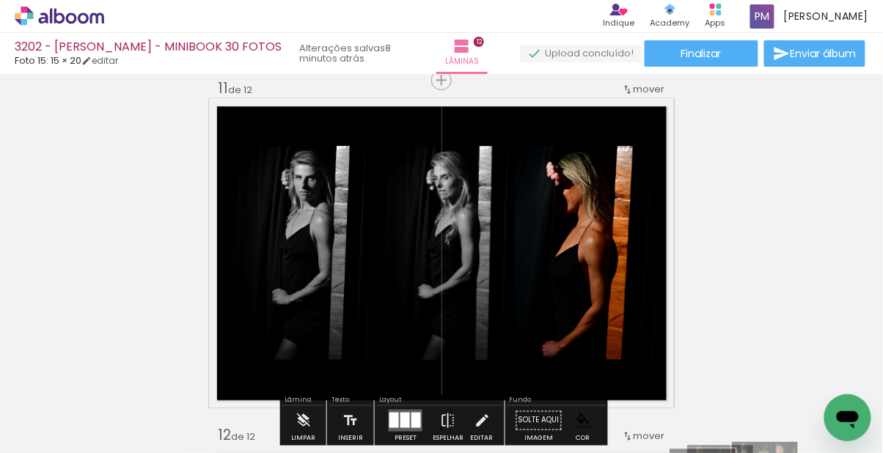
click at [0, 0] on slot "P&B" at bounding box center [0, 0] width 0 height 0
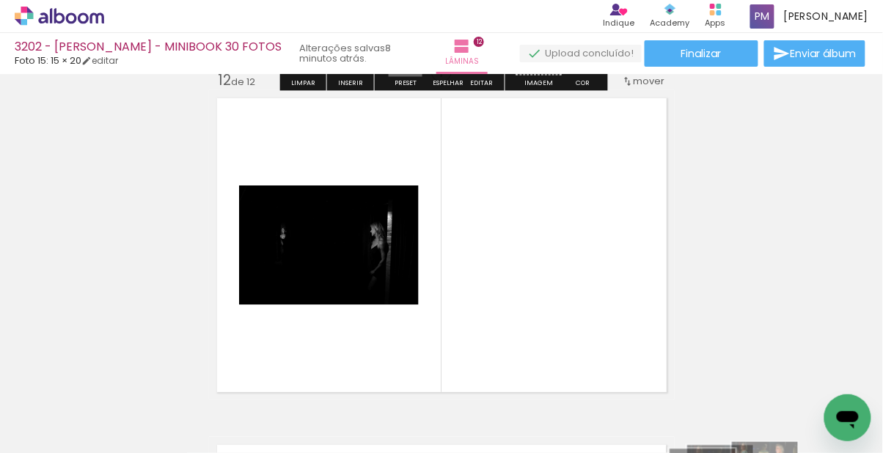
scroll to position [3845, 0]
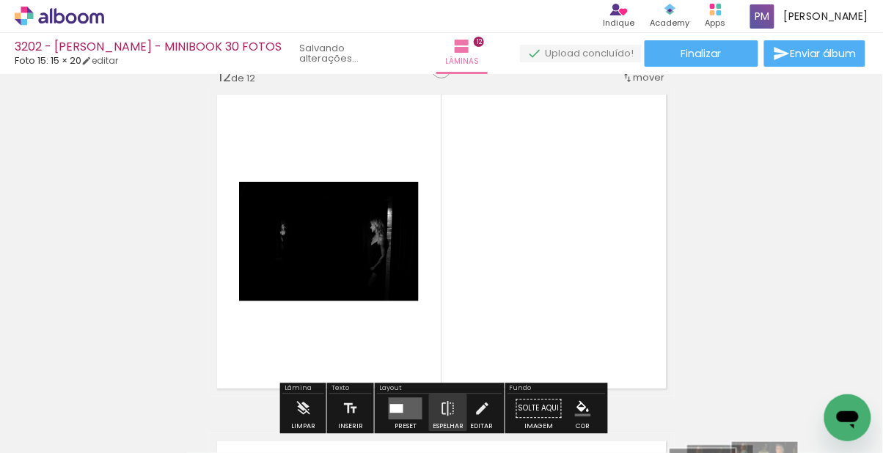
click at [0, 0] on div "Confirmar Cancelar" at bounding box center [0, 0] width 0 height 0
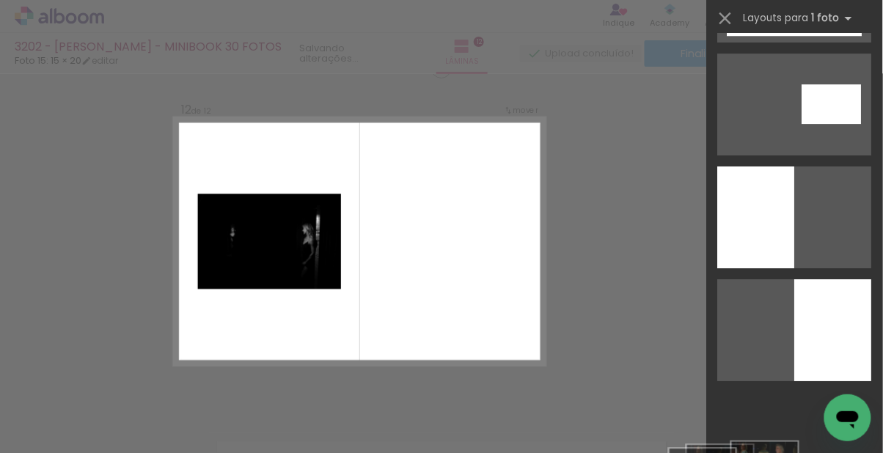
scroll to position [0, 0]
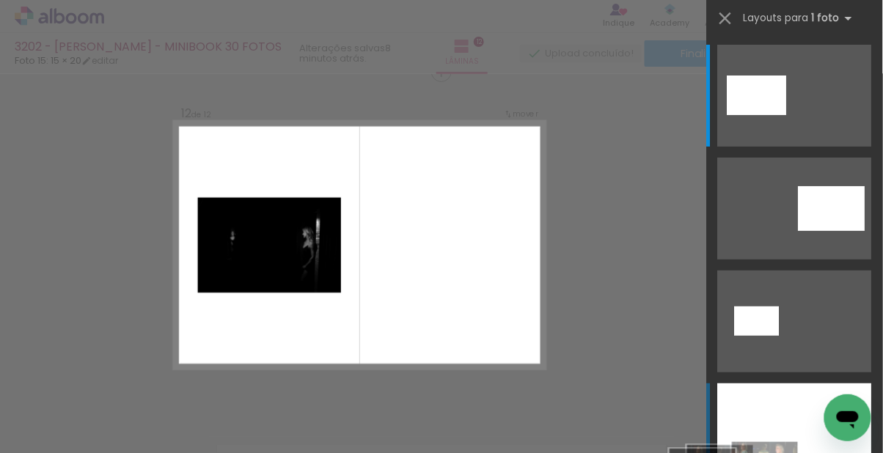
click at [798, 427] on div at bounding box center [795, 434] width 154 height 102
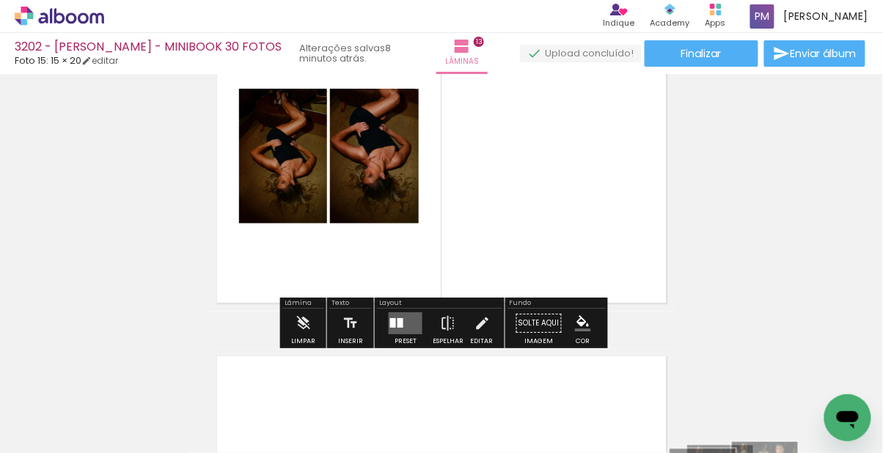
scroll to position [4278, 0]
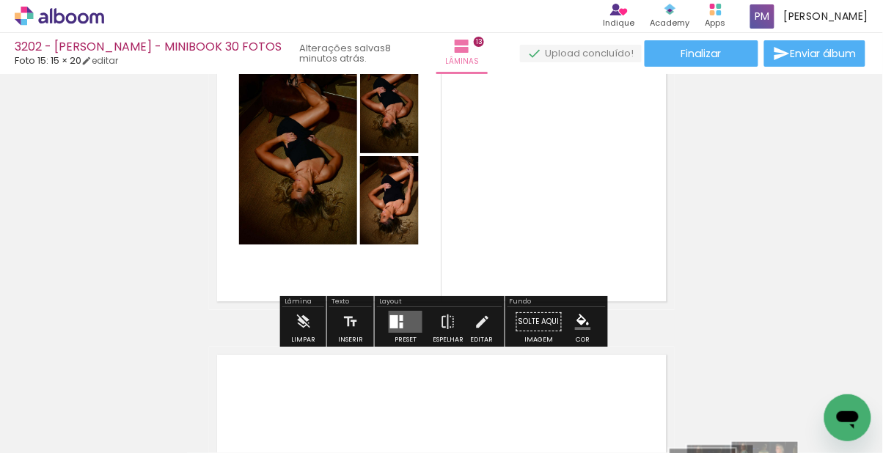
click at [0, 0] on div "Confirmar Cancelar" at bounding box center [0, 0] width 0 height 0
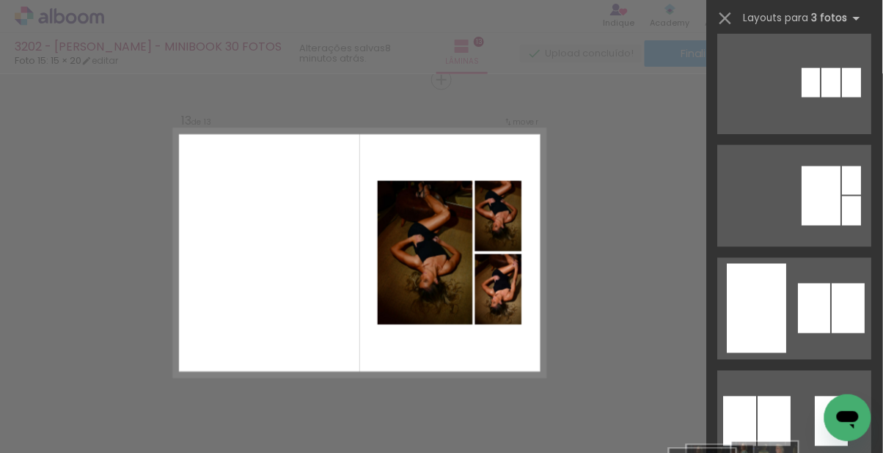
scroll to position [466, 0]
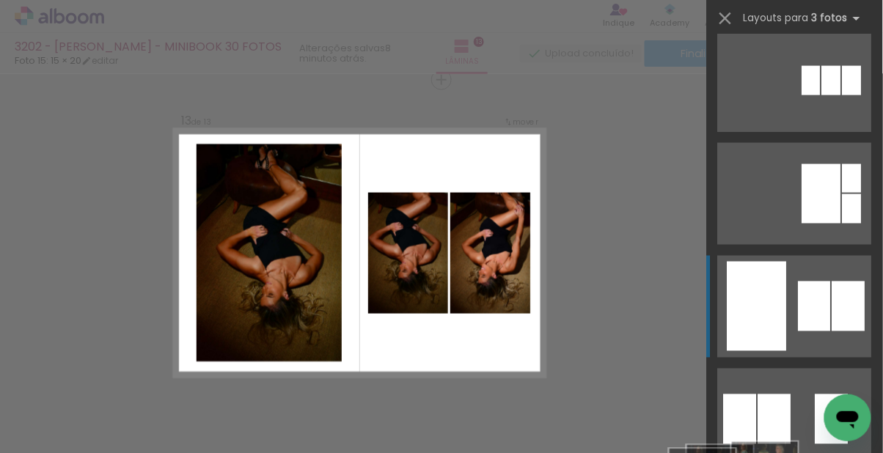
click at [767, 320] on div at bounding box center [756, 306] width 59 height 89
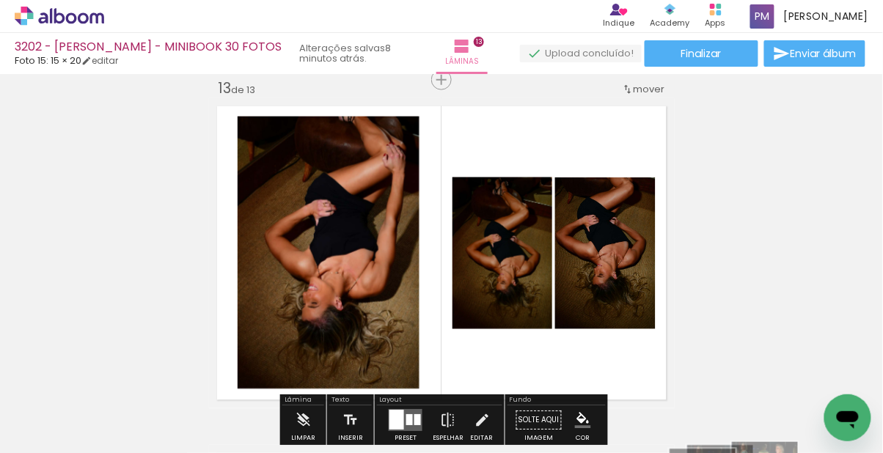
click at [575, 420] on iron-icon "color picker" at bounding box center [583, 421] width 16 height 16
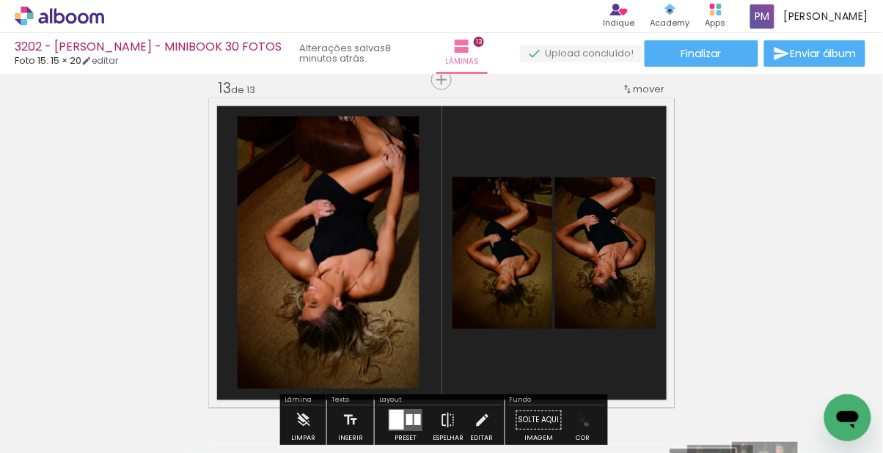
click at [580, 424] on iron-icon "color picker" at bounding box center [583, 421] width 16 height 16
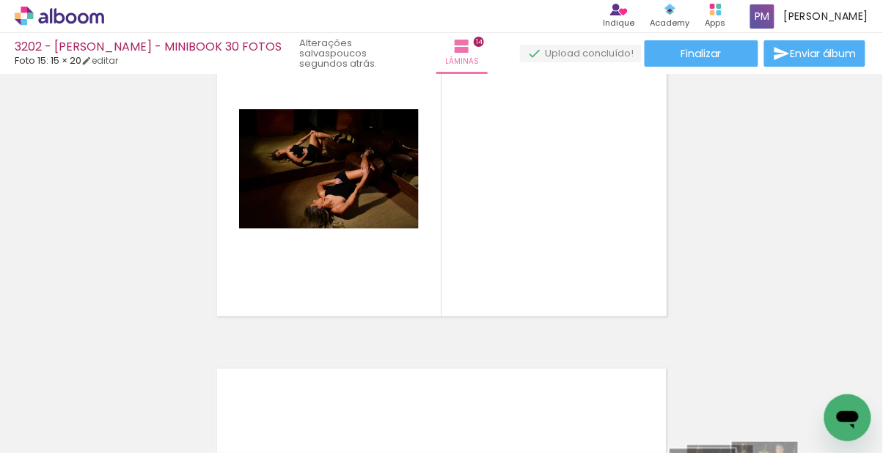
scroll to position [4634, 0]
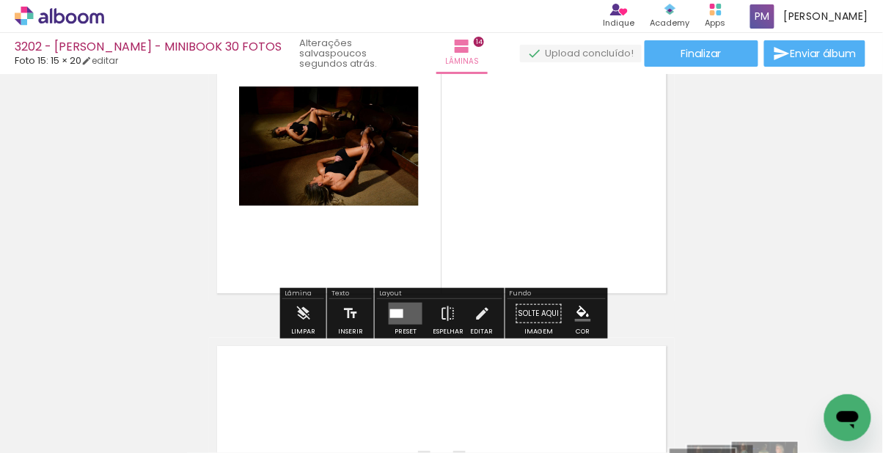
click at [0, 0] on div "Confirmar Cancelar" at bounding box center [0, 0] width 0 height 0
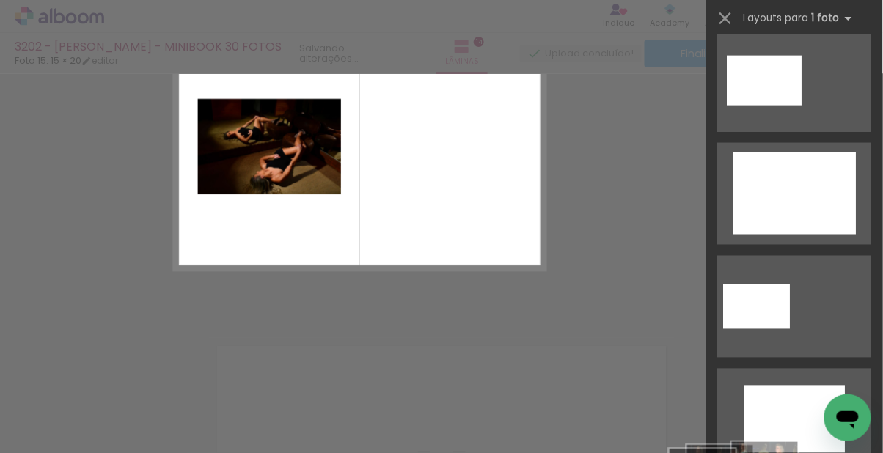
scroll to position [0, 0]
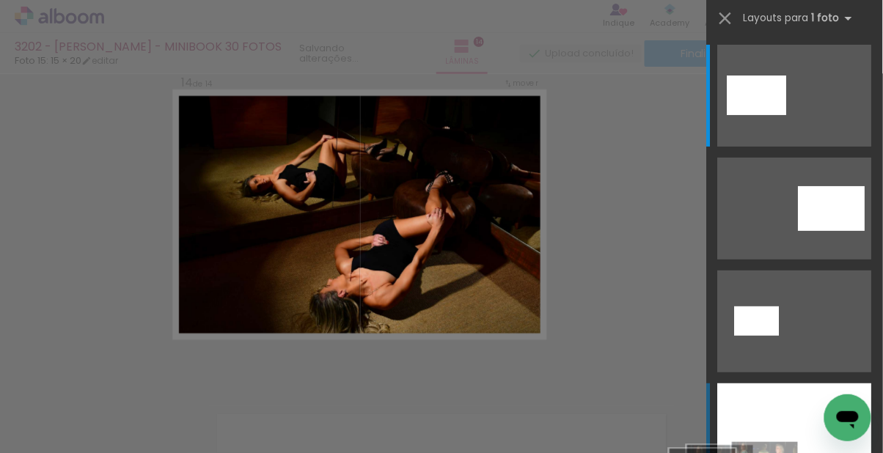
click at [833, 405] on div at bounding box center [795, 434] width 154 height 102
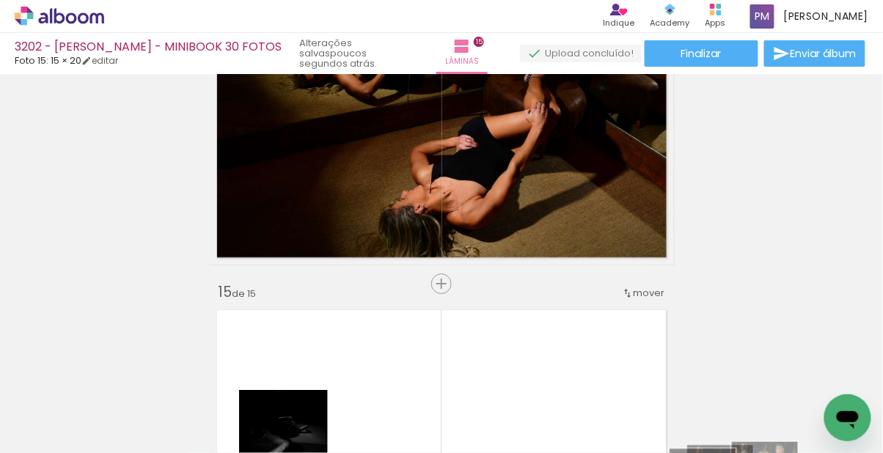
scroll to position [4874, 0]
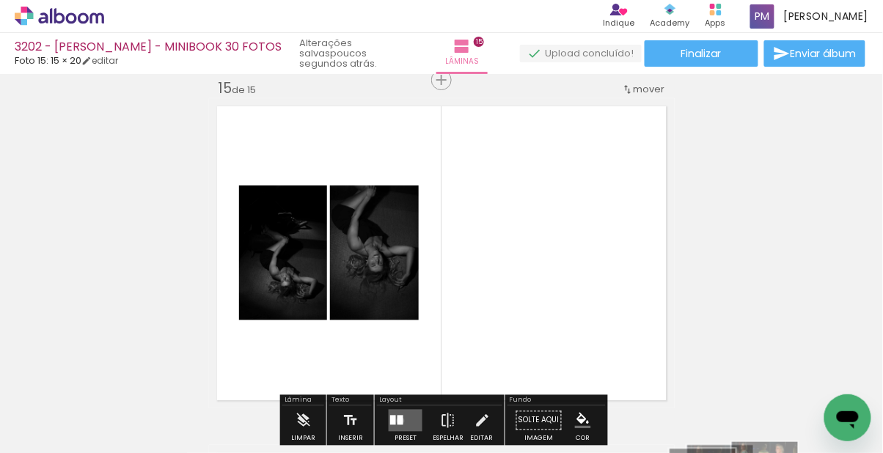
click at [0, 0] on div "Confirmar Cancelar" at bounding box center [0, 0] width 0 height 0
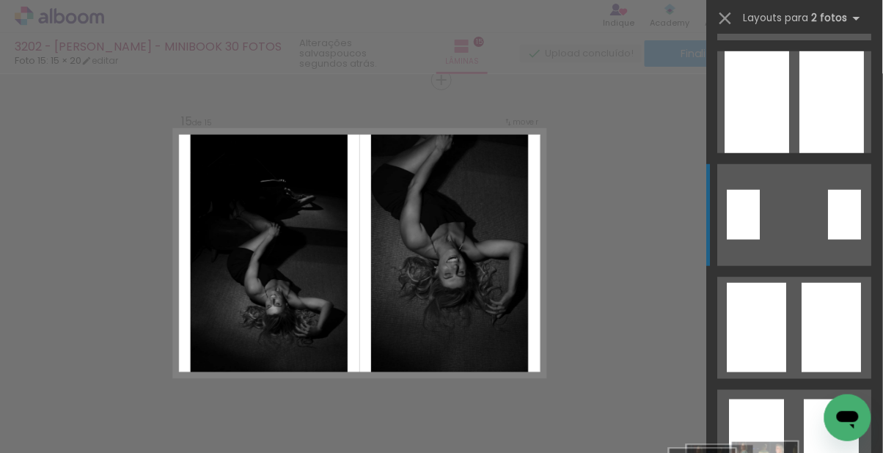
scroll to position [224, 0]
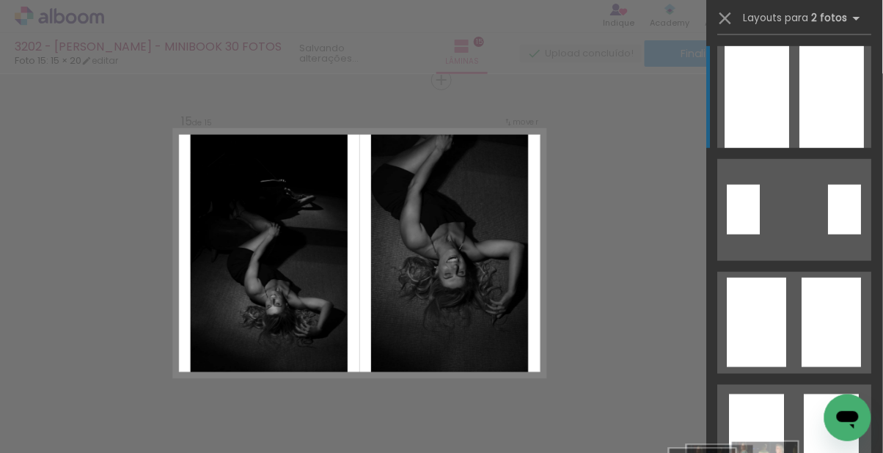
click at [812, 103] on div at bounding box center [832, 97] width 65 height 102
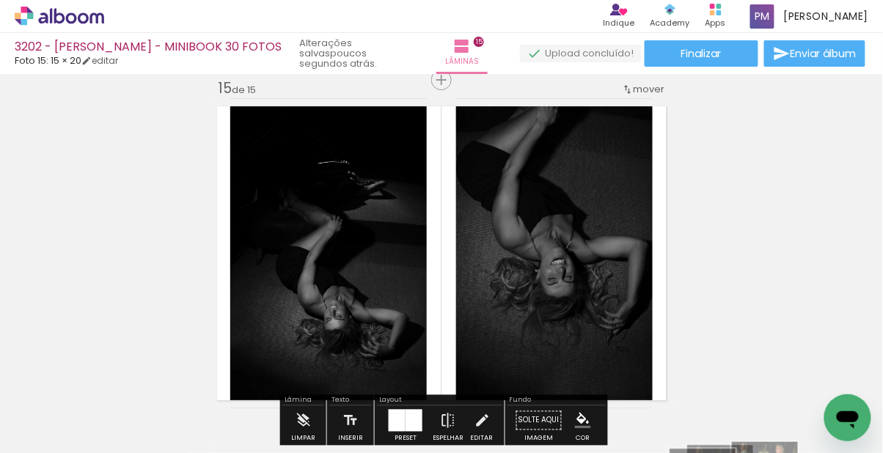
click at [575, 416] on iron-icon "color picker" at bounding box center [583, 421] width 16 height 16
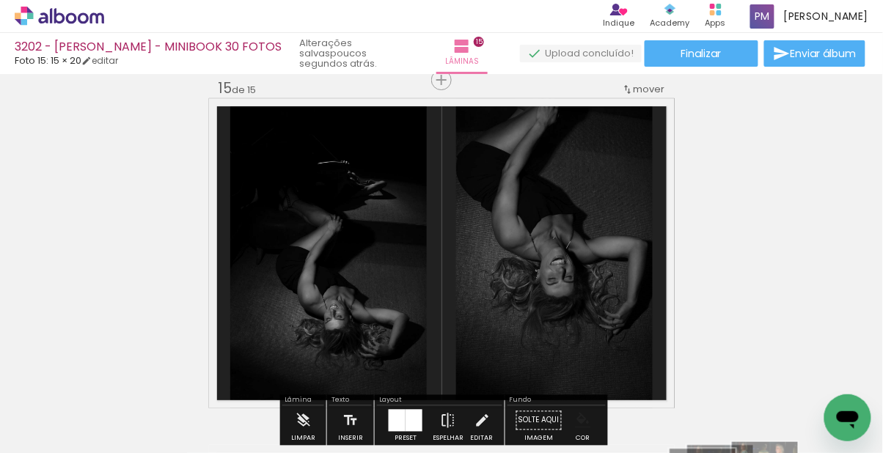
click at [583, 424] on iron-icon "color picker" at bounding box center [583, 421] width 16 height 16
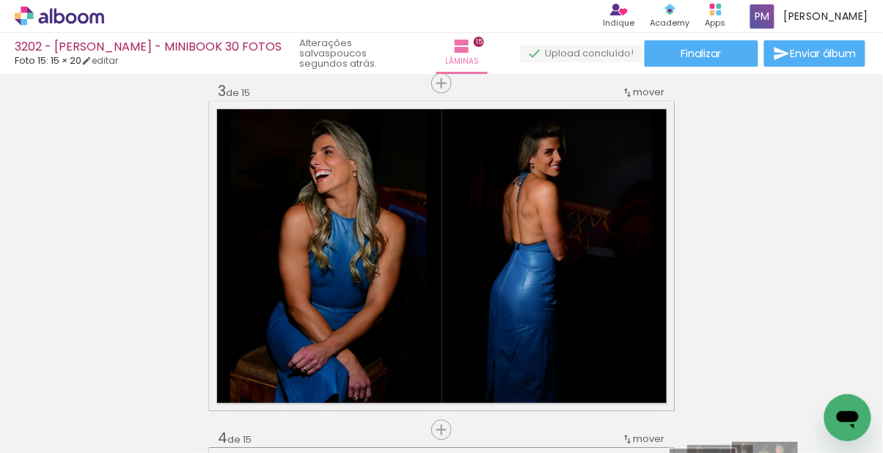
scroll to position [0, 0]
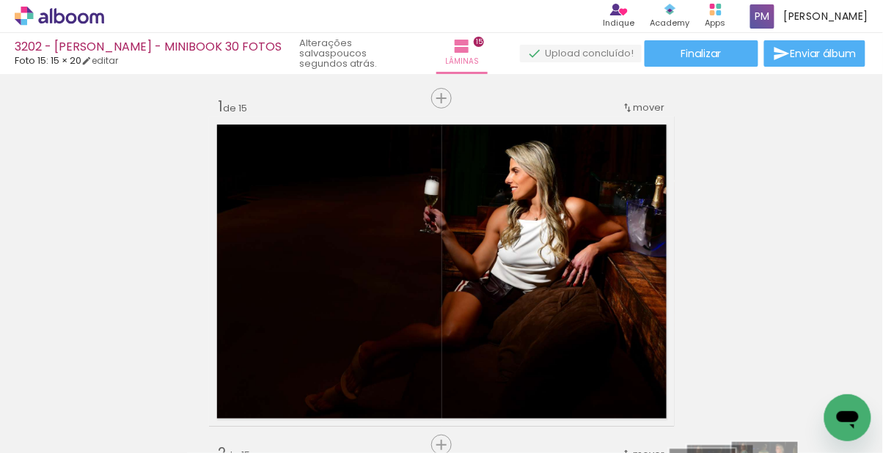
click at [716, 56] on span "Finalizar" at bounding box center [701, 53] width 40 height 10
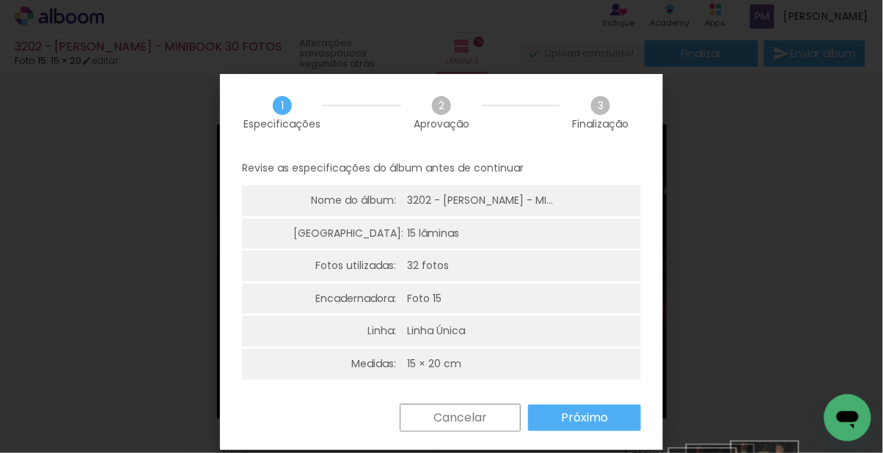
click at [0, 0] on paper-button "Próximo" at bounding box center [0, 0] width 0 height 0
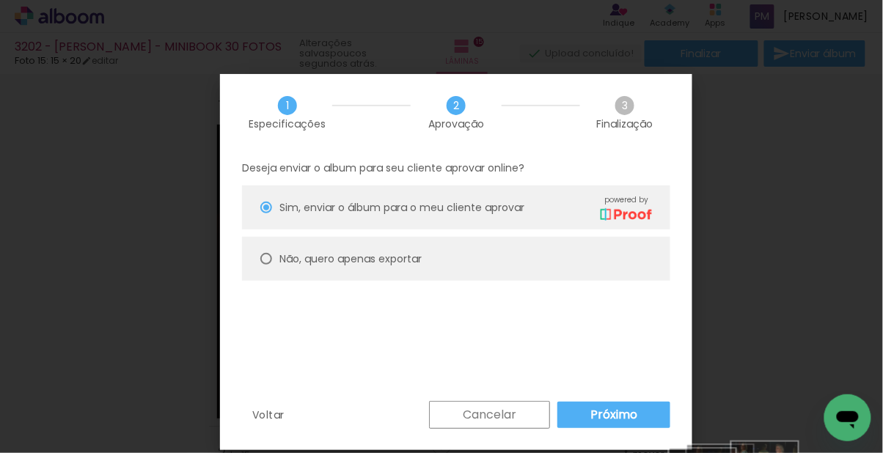
type paper-radio-button "on"
click at [0, 0] on slot "Não, quero apenas exportar" at bounding box center [0, 0] width 0 height 0
click at [0, 0] on paper-button "Exportar" at bounding box center [0, 0] width 0 height 0
type input "Alta, 300 DPI"
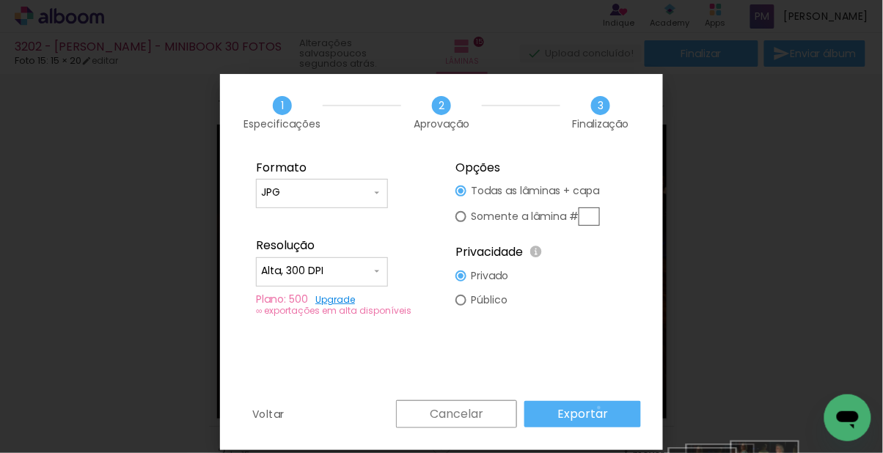
click at [0, 0] on slot "Exportar" at bounding box center [0, 0] width 0 height 0
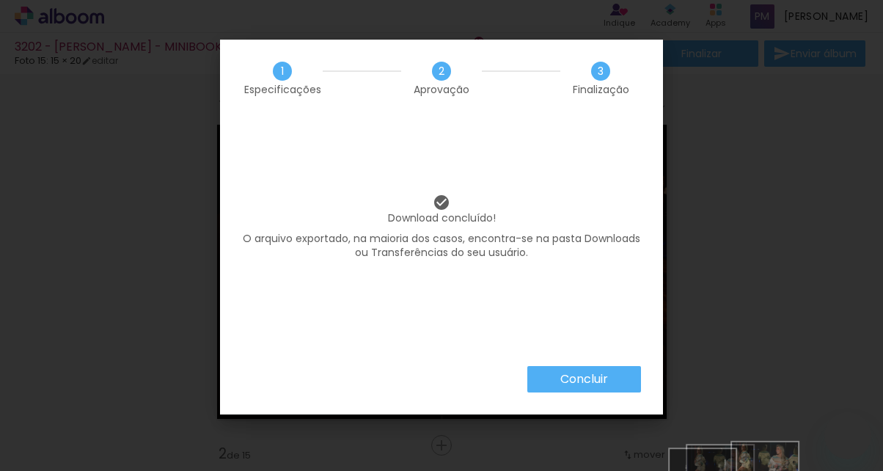
click at [81, 124] on iron-overlay-backdrop at bounding box center [441, 235] width 883 height 471
click at [75, 125] on iron-overlay-backdrop at bounding box center [441, 235] width 883 height 471
click at [73, 135] on iron-overlay-backdrop at bounding box center [441, 235] width 883 height 471
click at [420, 215] on p "Download concluído!" at bounding box center [441, 210] width 399 height 32
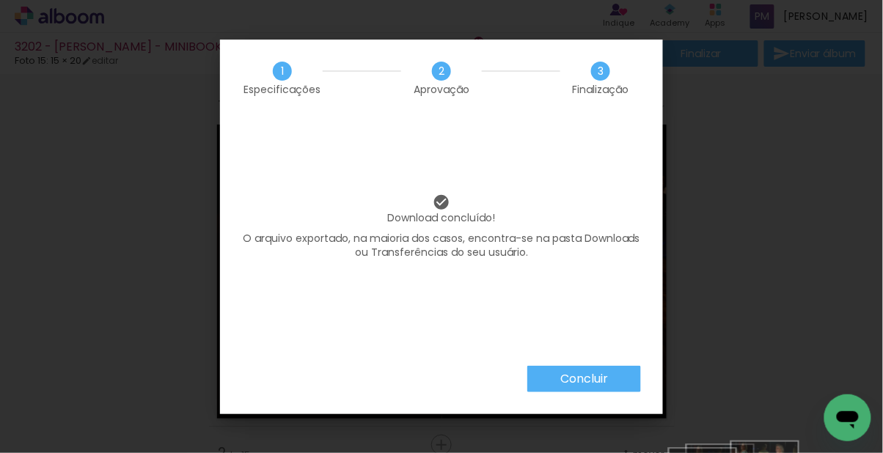
scroll to position [0, 1951]
